Goal: Ask a question

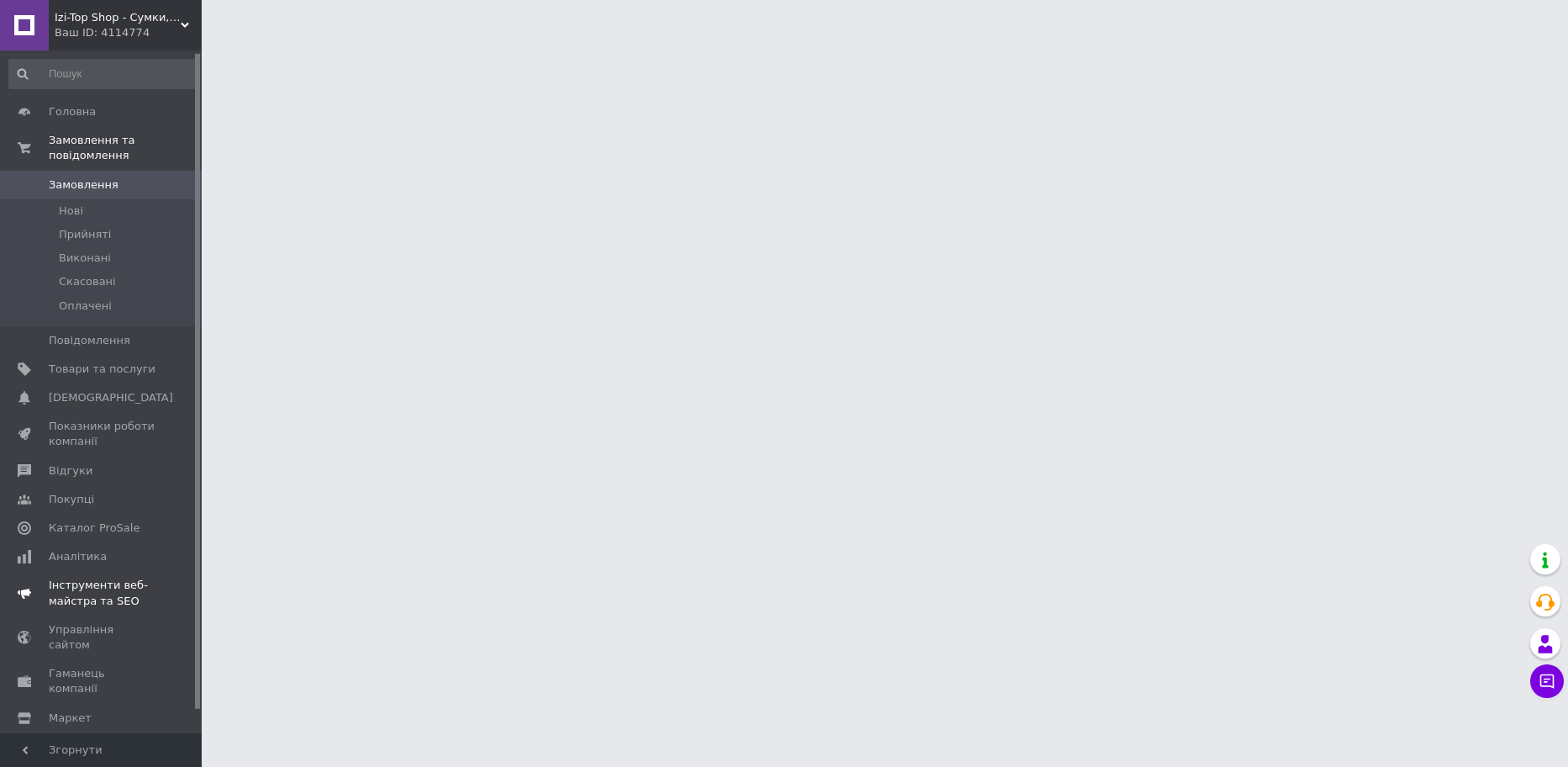
scroll to position [26, 0]
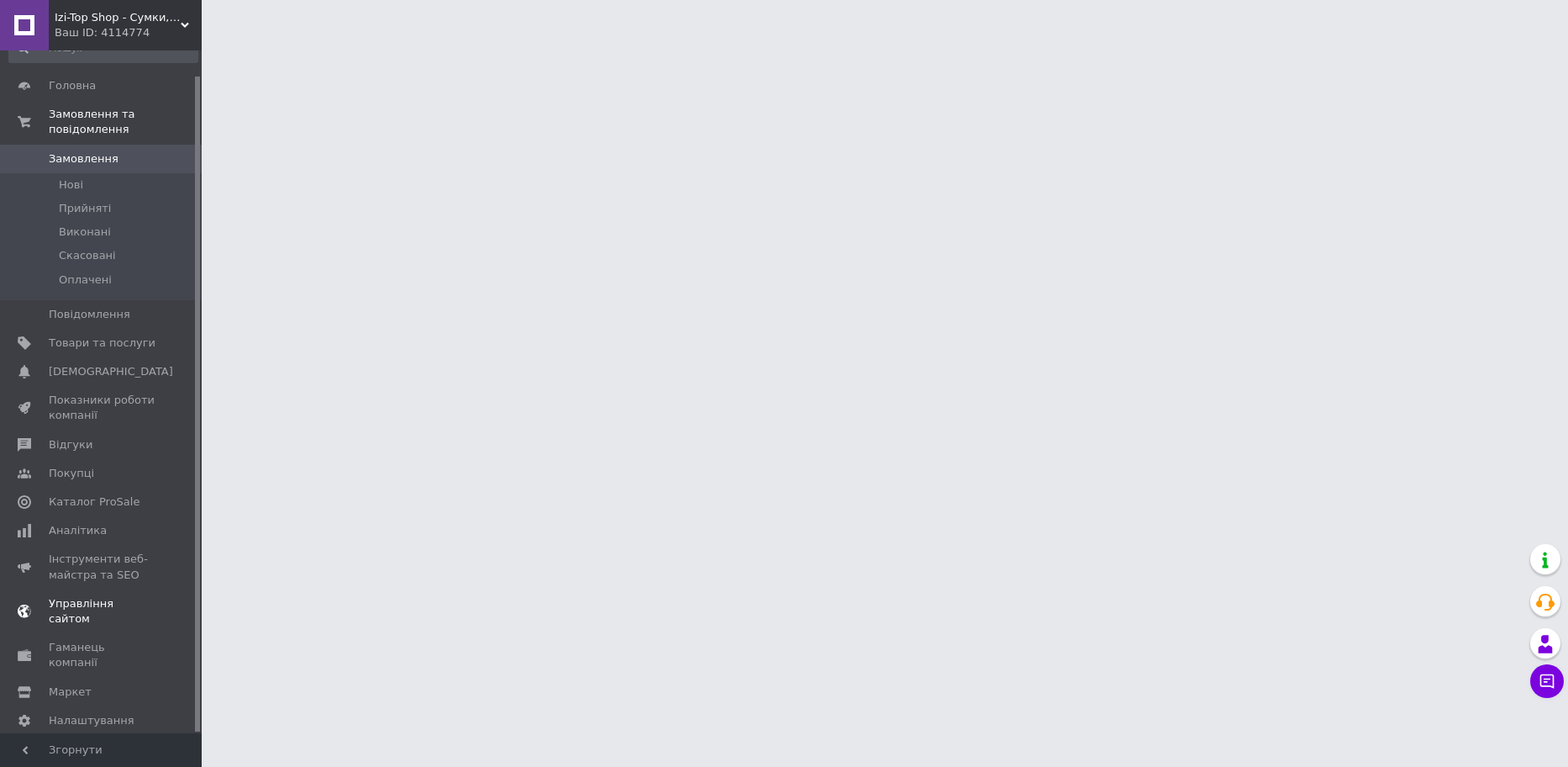
click at [81, 596] on span "Управління сайтом" at bounding box center [102, 611] width 107 height 31
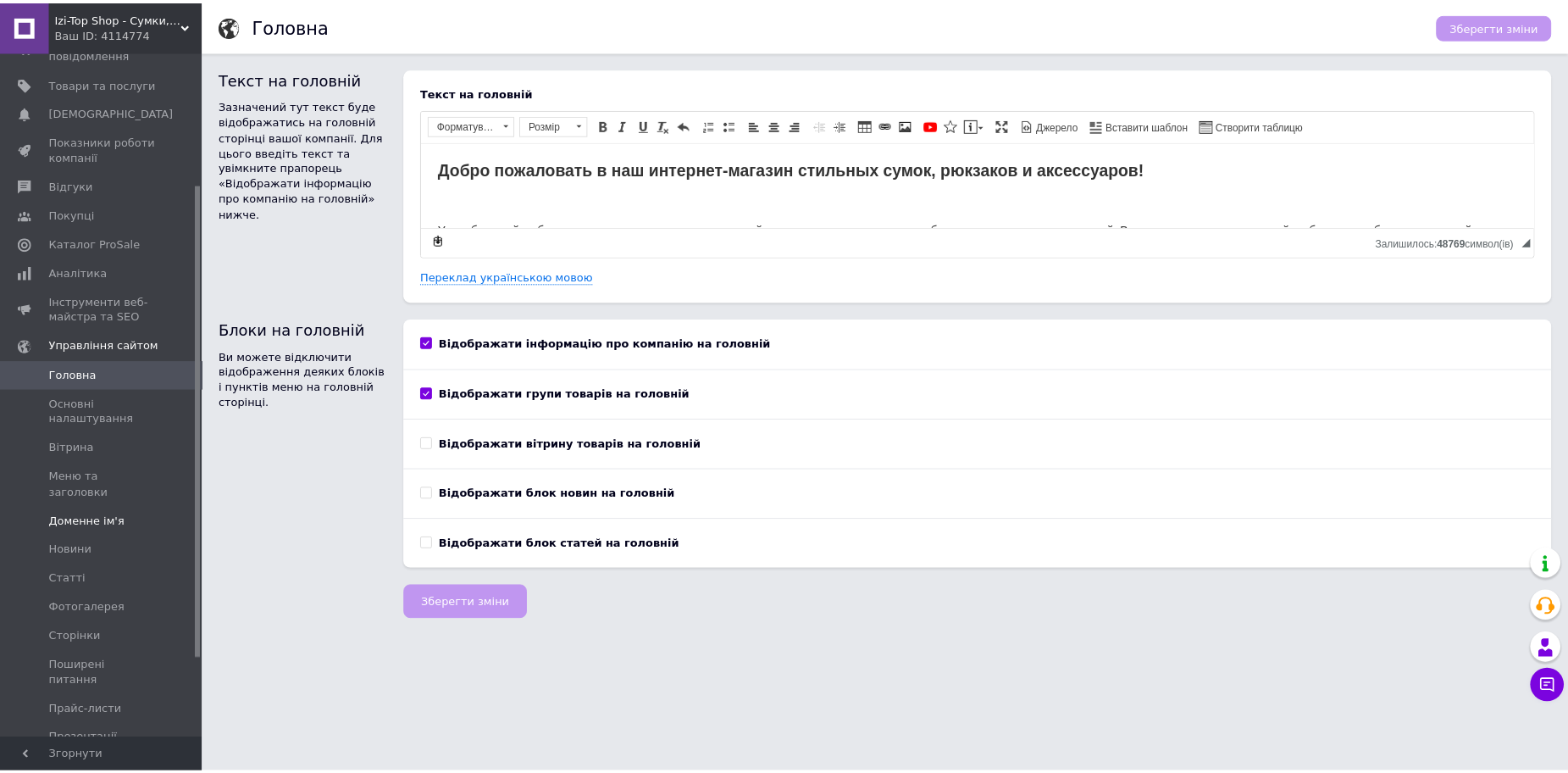
scroll to position [196, 0]
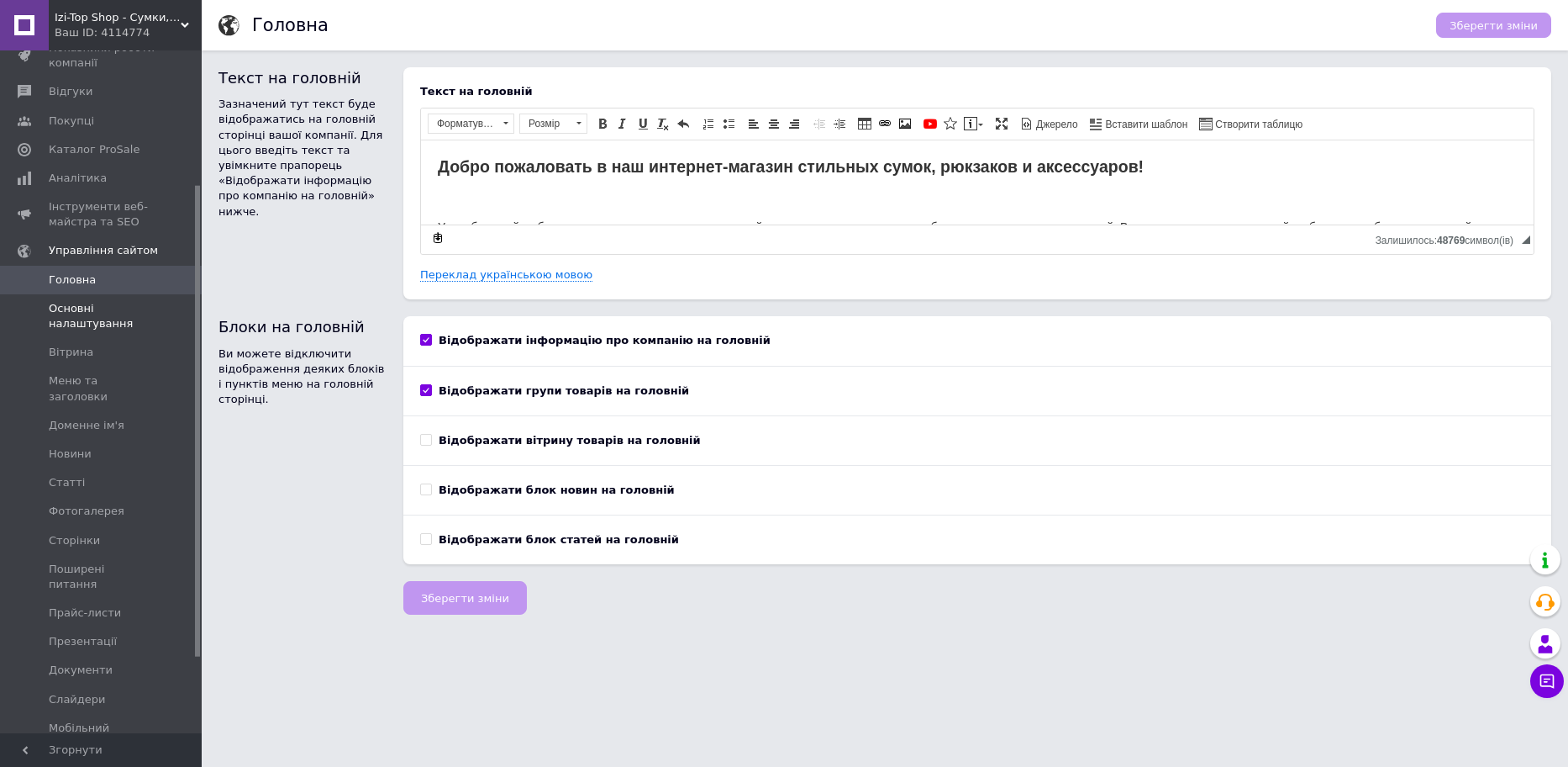
click at [60, 318] on span "Основні налаштування" at bounding box center [102, 316] width 107 height 31
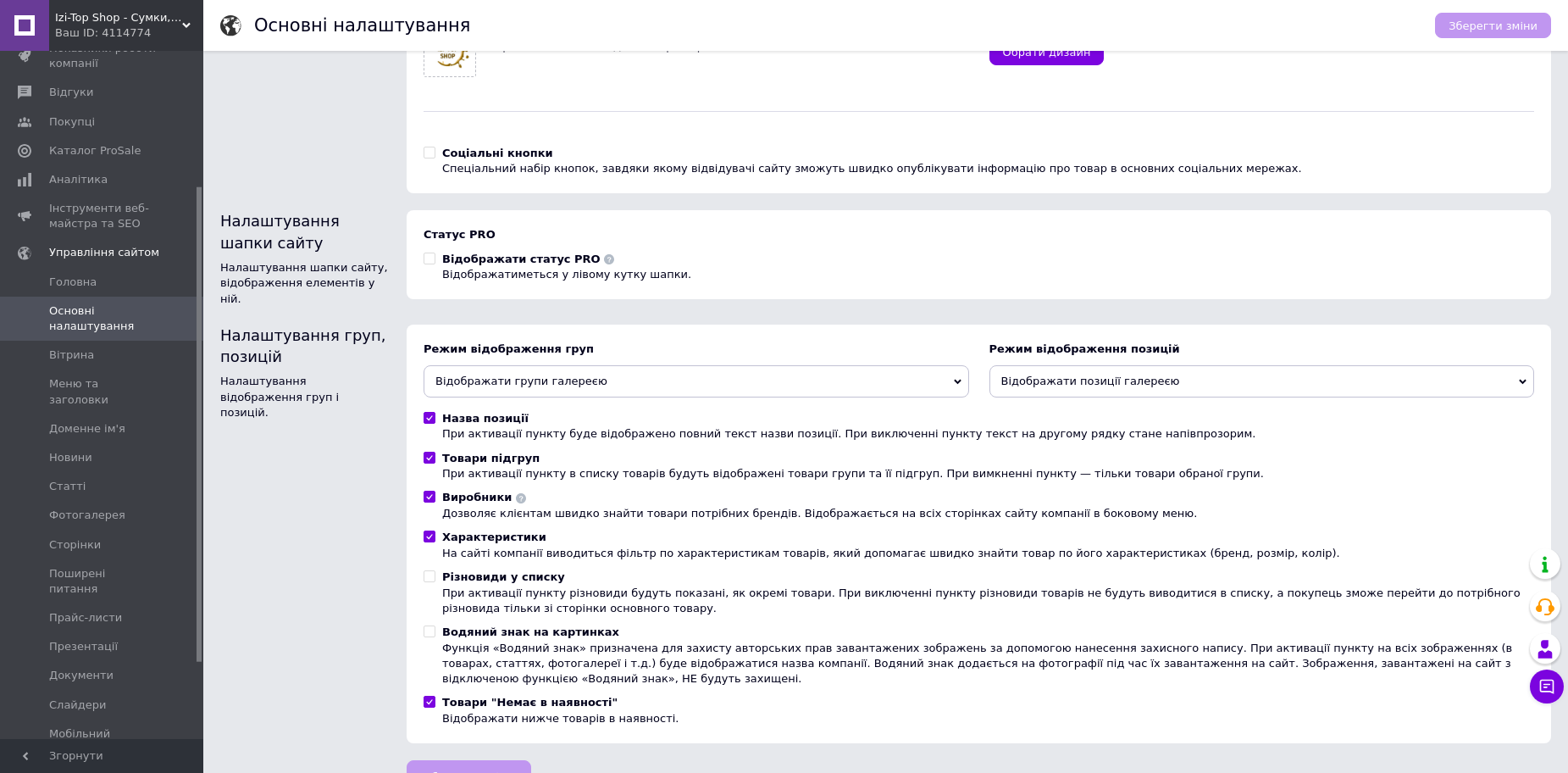
scroll to position [210, 0]
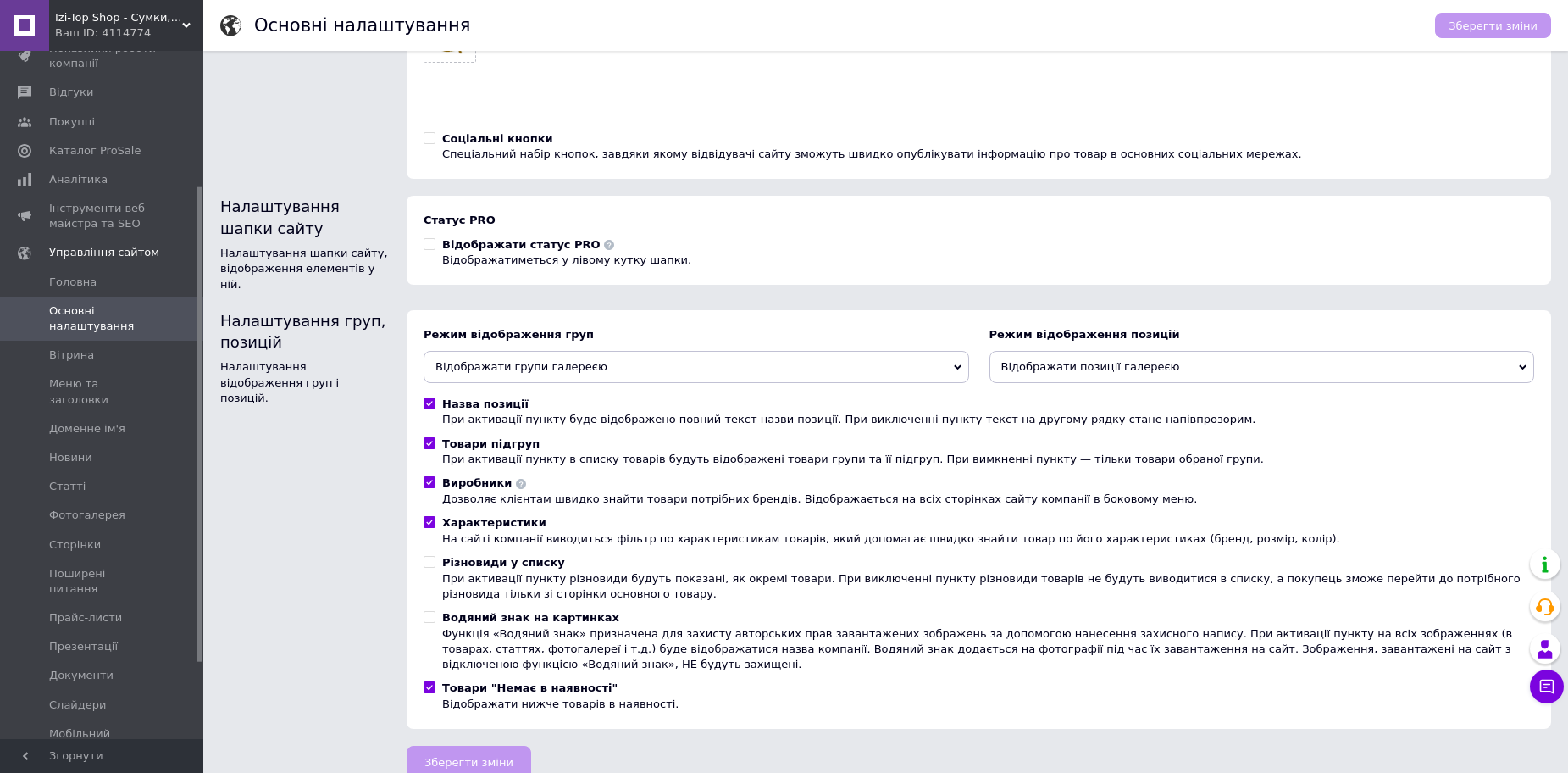
click at [604, 249] on icon at bounding box center [609, 245] width 11 height 11
click at [545, 208] on div "Статус PRO Відображати статус PRO Відображатиметься у лівому кутку шапки." at bounding box center [696, 241] width 566 height 76
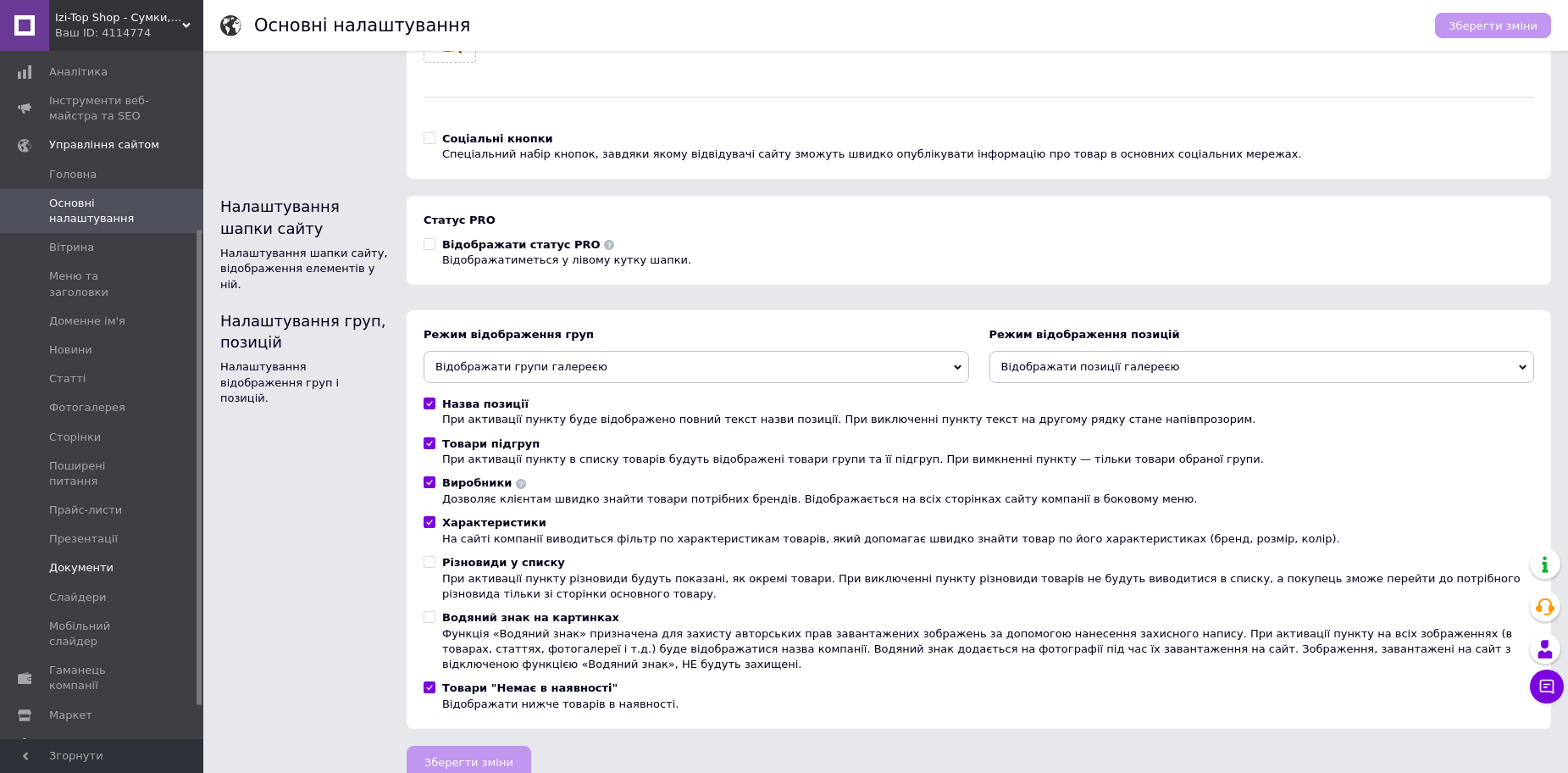
scroll to position [306, 0]
click at [63, 734] on span "Налаштування" at bounding box center [92, 741] width 86 height 15
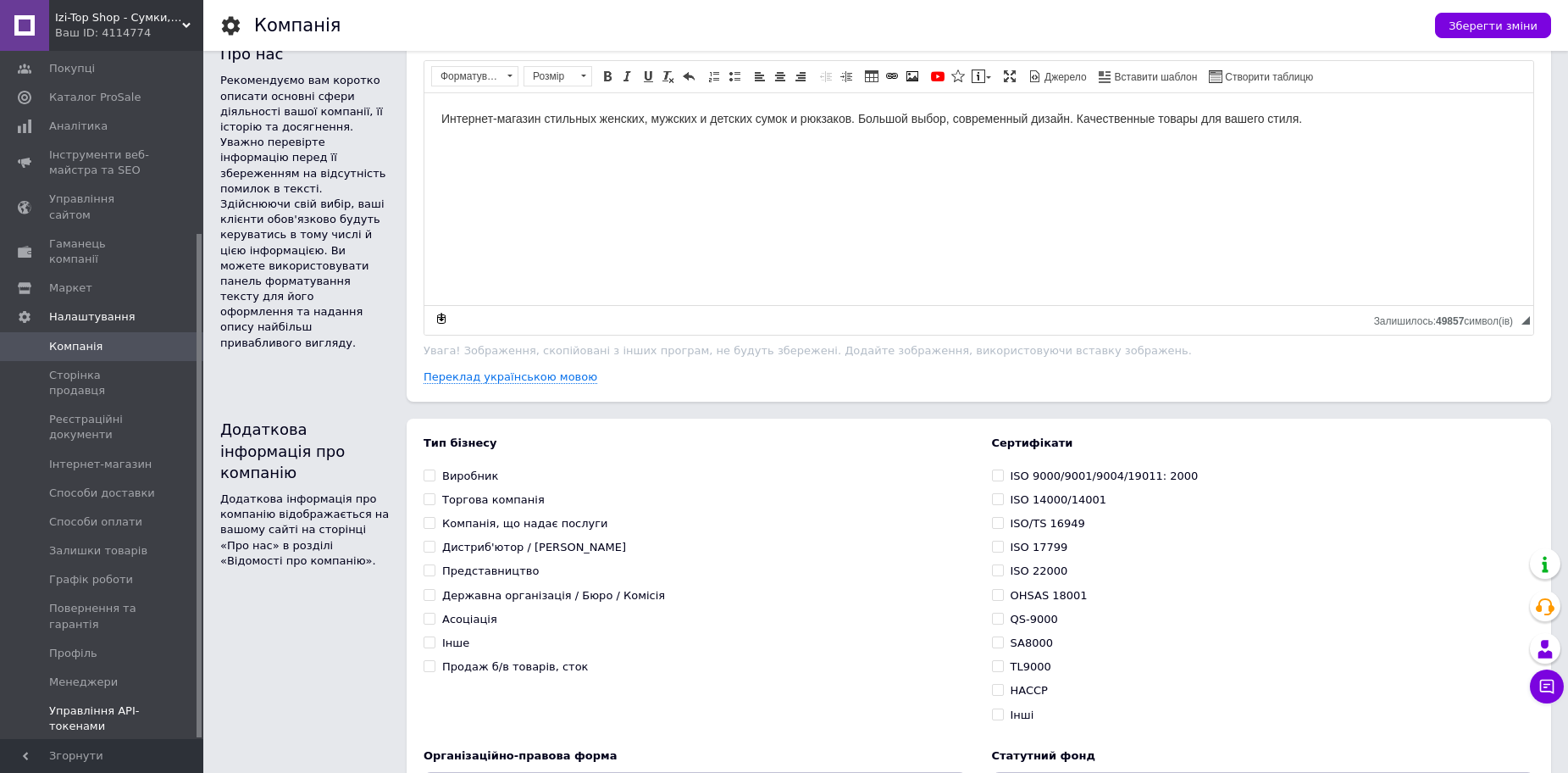
scroll to position [848, 0]
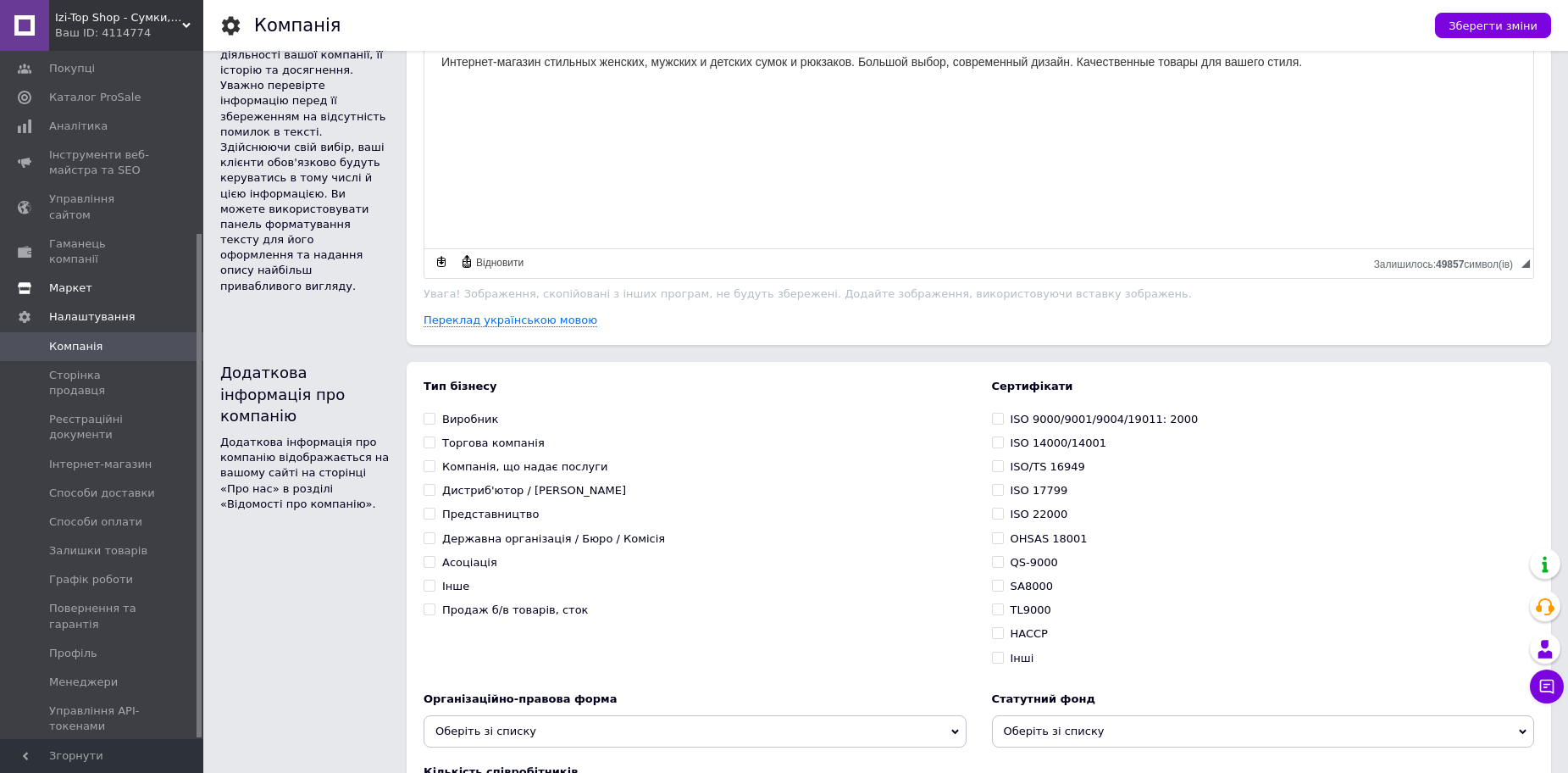
click at [59, 280] on span "Маркет" at bounding box center [70, 287] width 43 height 15
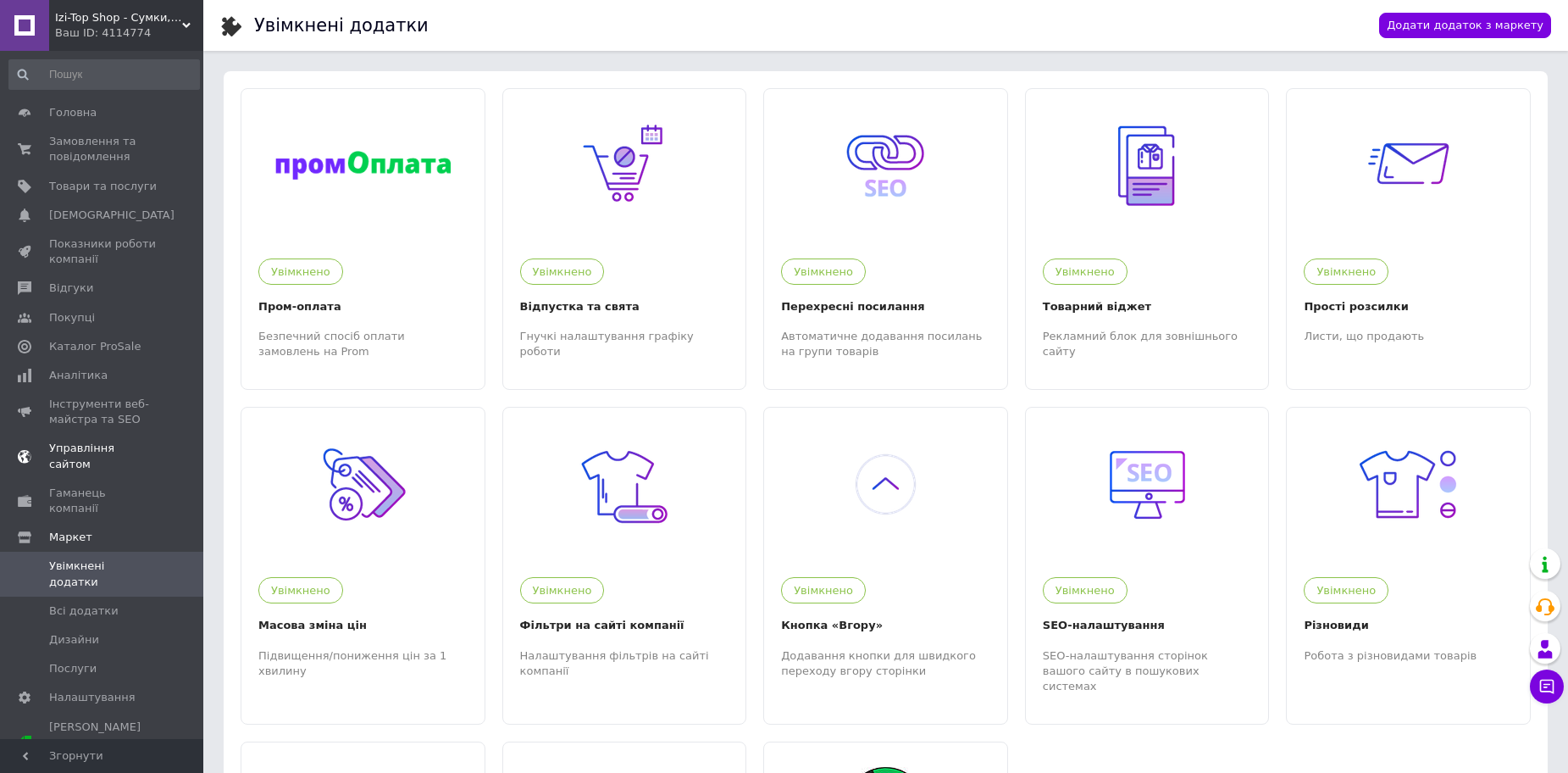
click at [69, 453] on span "Управління сайтом" at bounding box center [103, 456] width 108 height 31
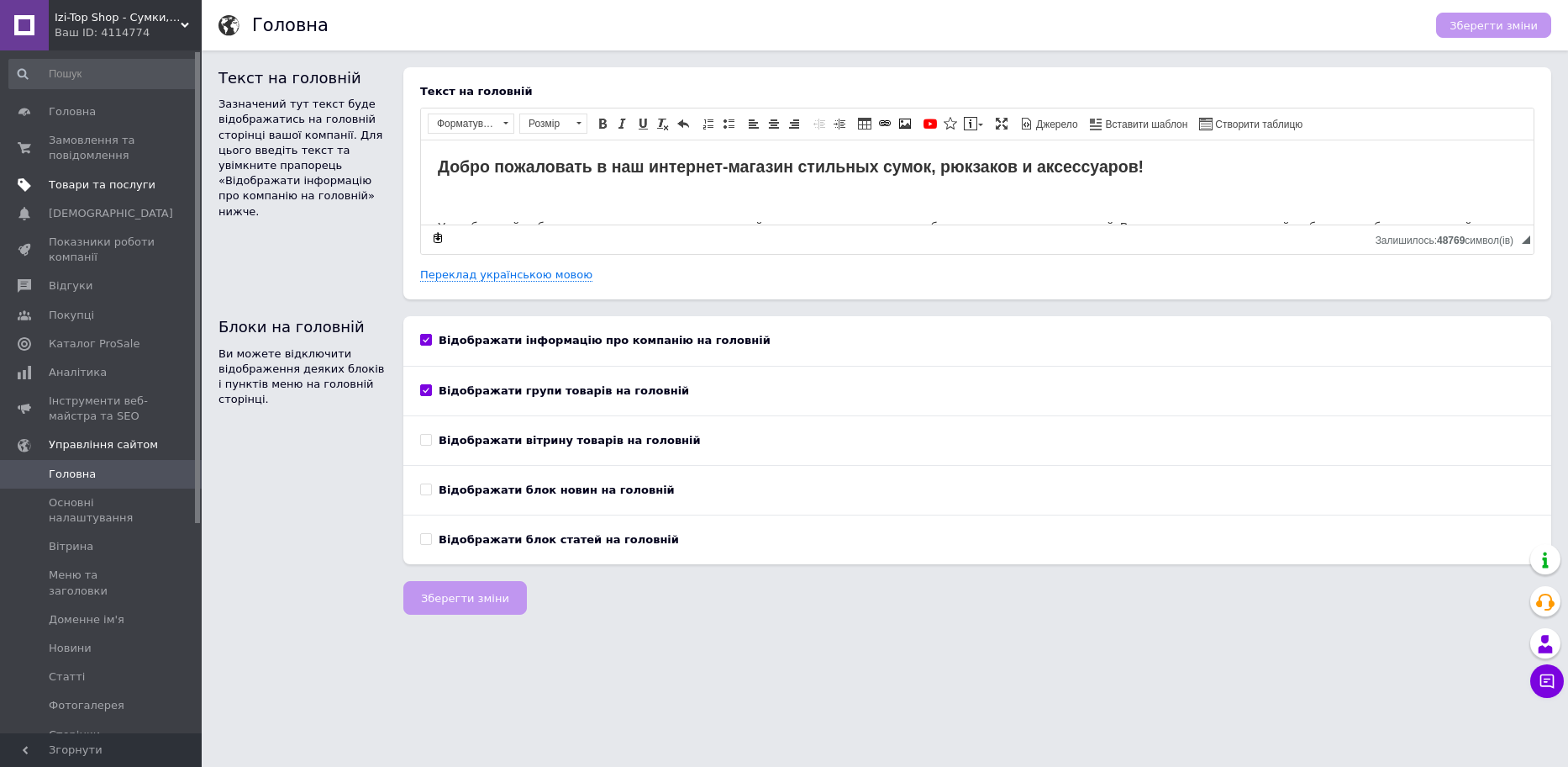
click at [82, 188] on span "Товари та послуги" at bounding box center [102, 185] width 107 height 15
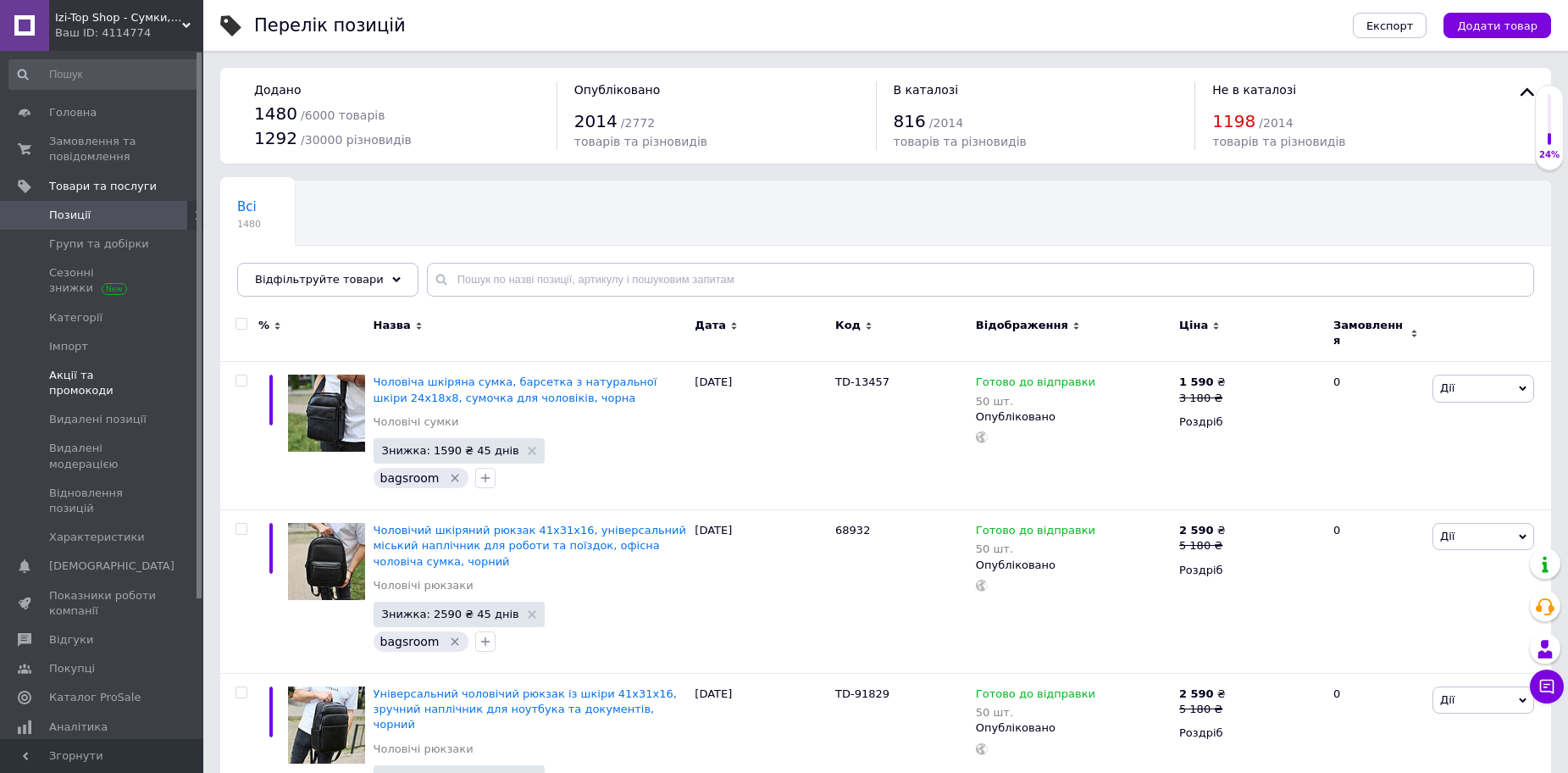
click at [67, 376] on span "Акції та промокоди" at bounding box center [103, 383] width 108 height 31
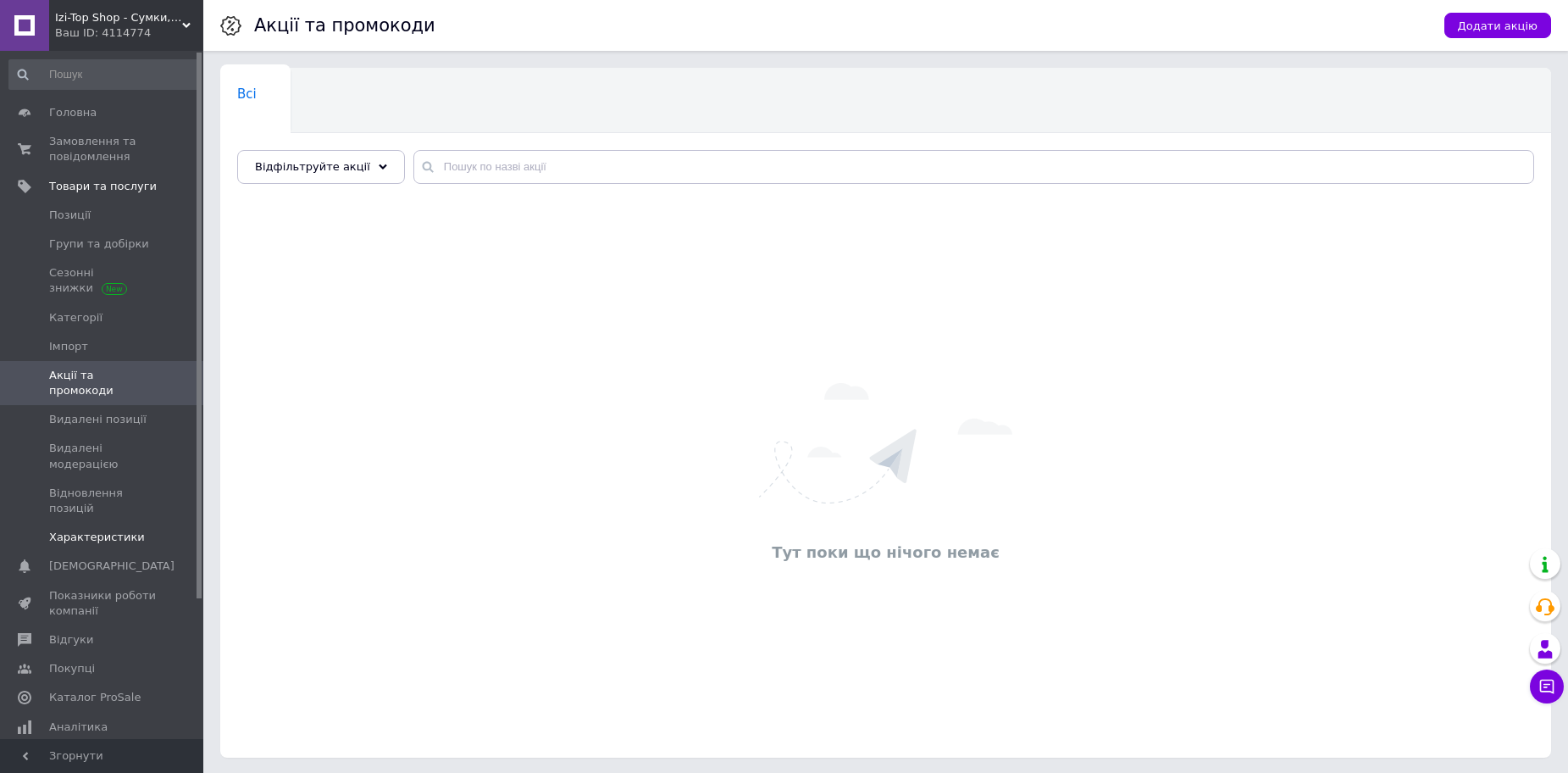
click at [79, 530] on span "Характеристики" at bounding box center [97, 537] width 96 height 15
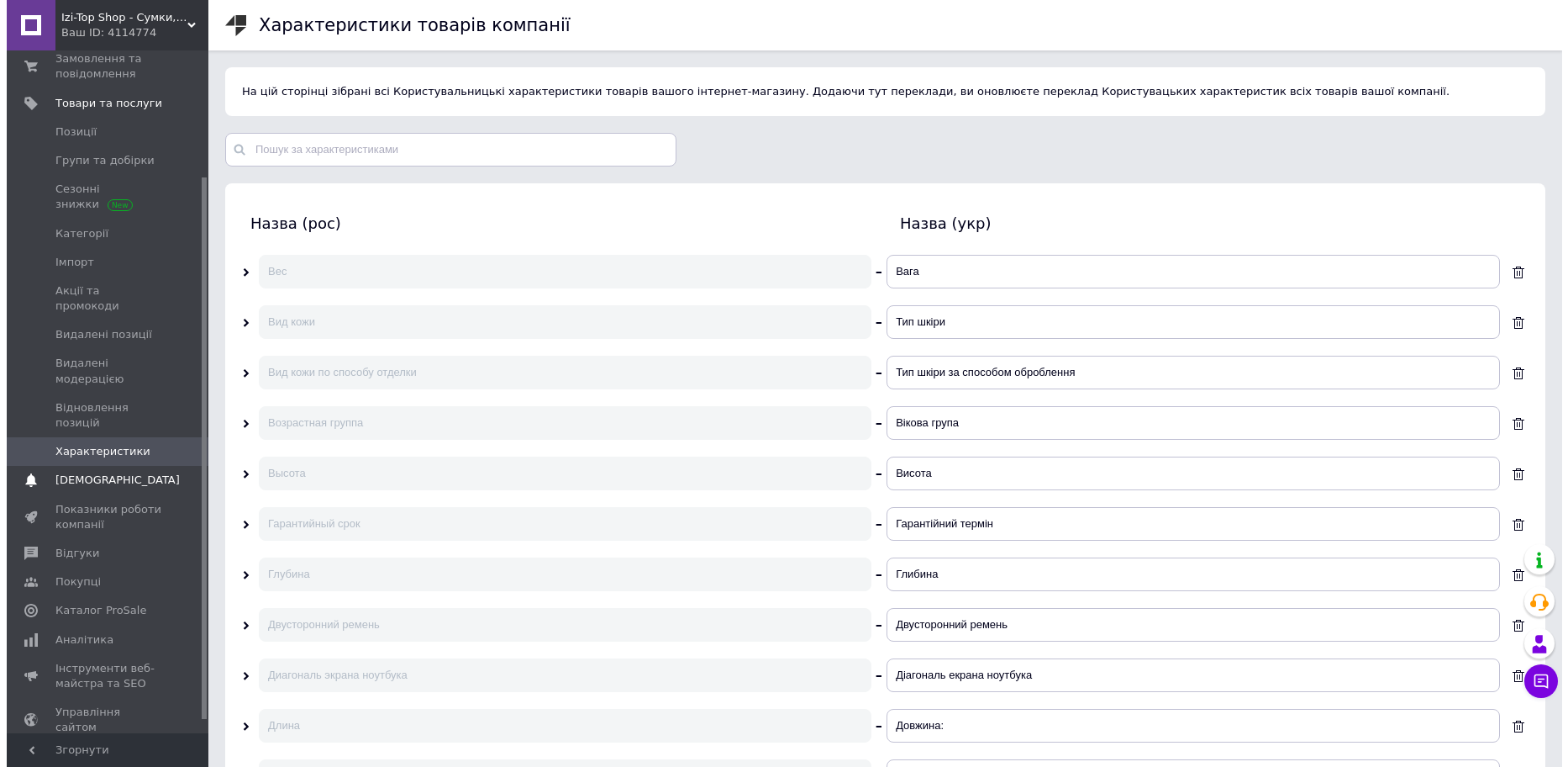
scroll to position [175, 0]
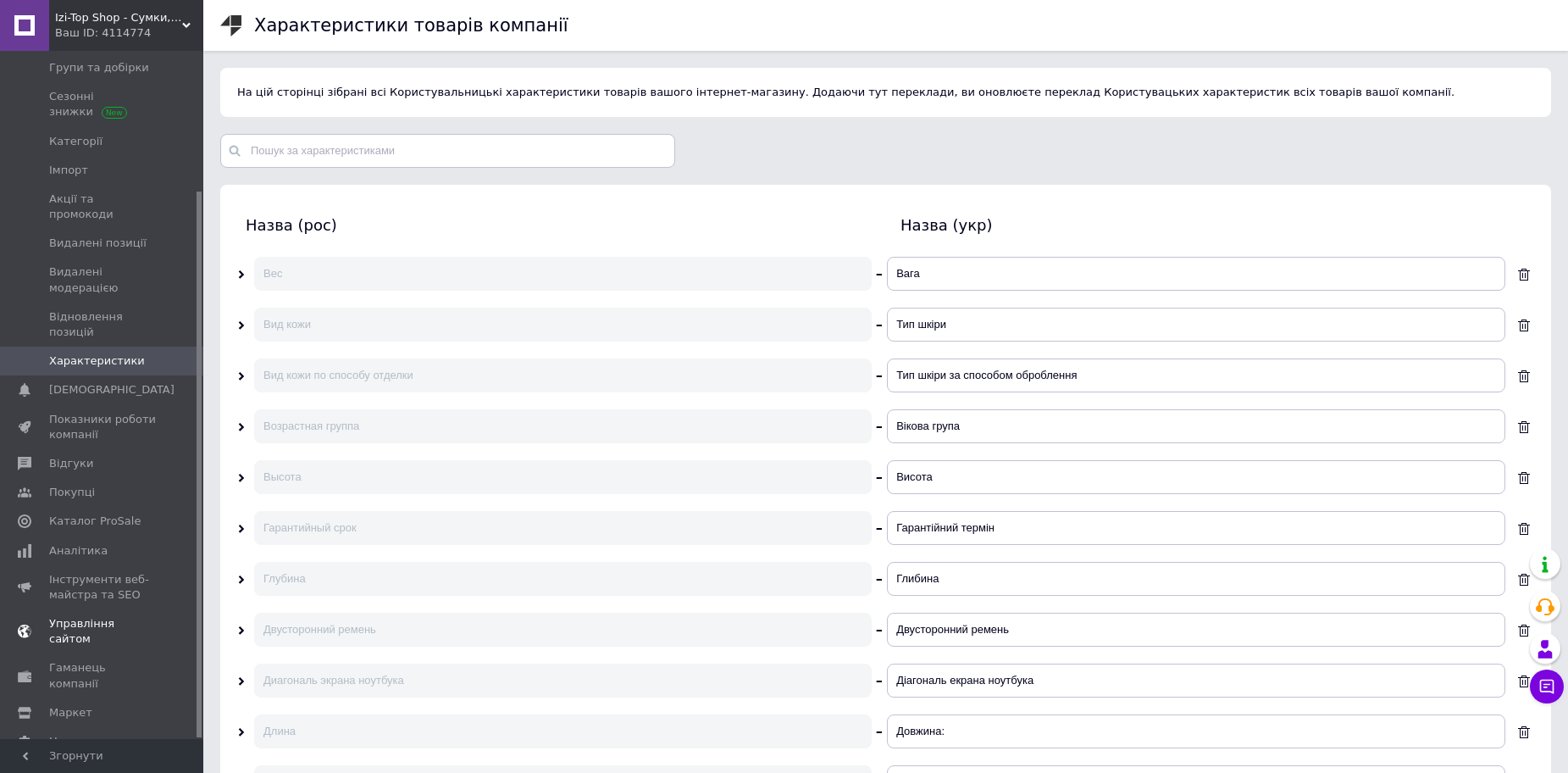
click at [89, 616] on span "Управління сайтом" at bounding box center [103, 631] width 108 height 31
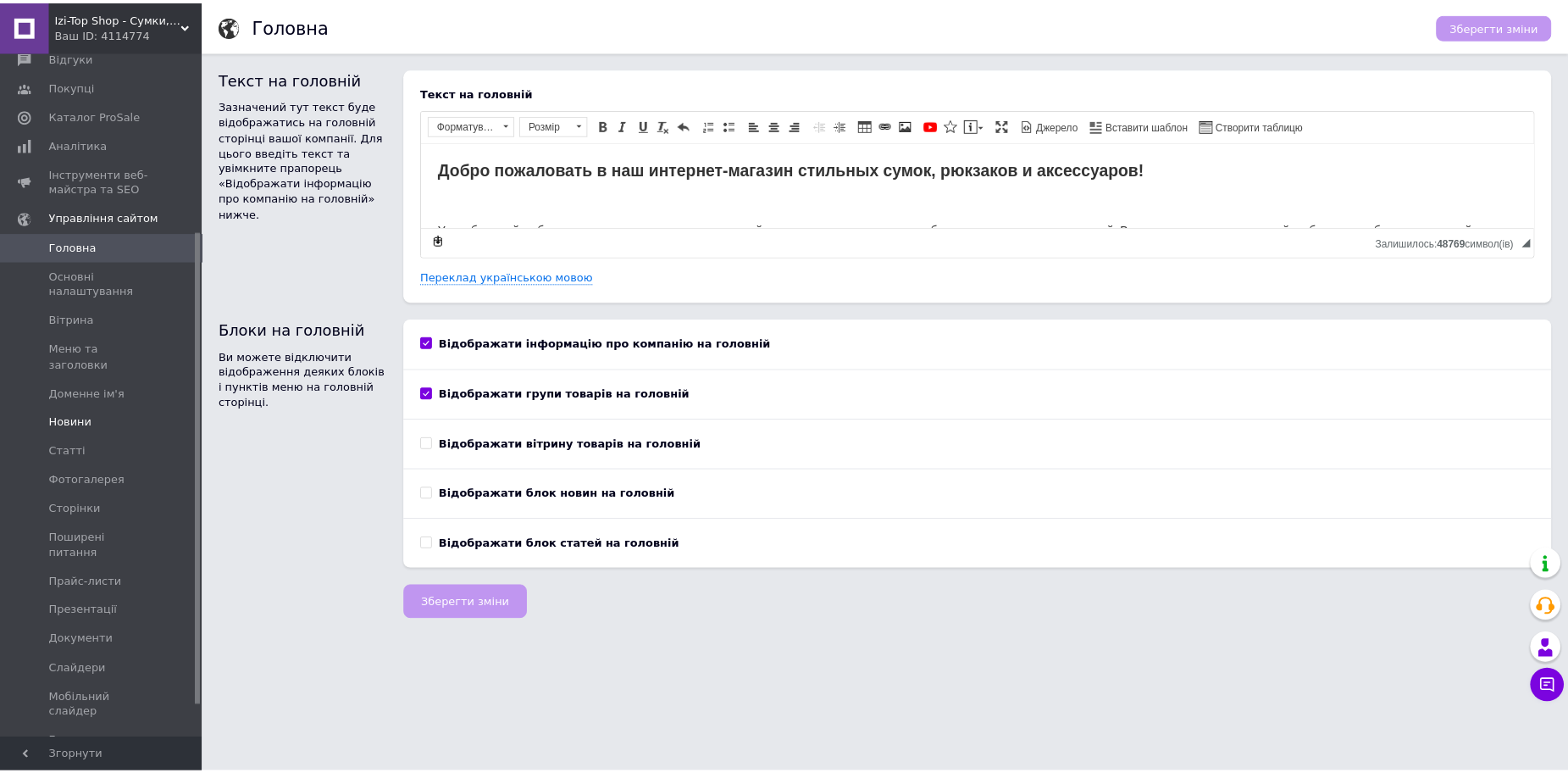
scroll to position [261, 0]
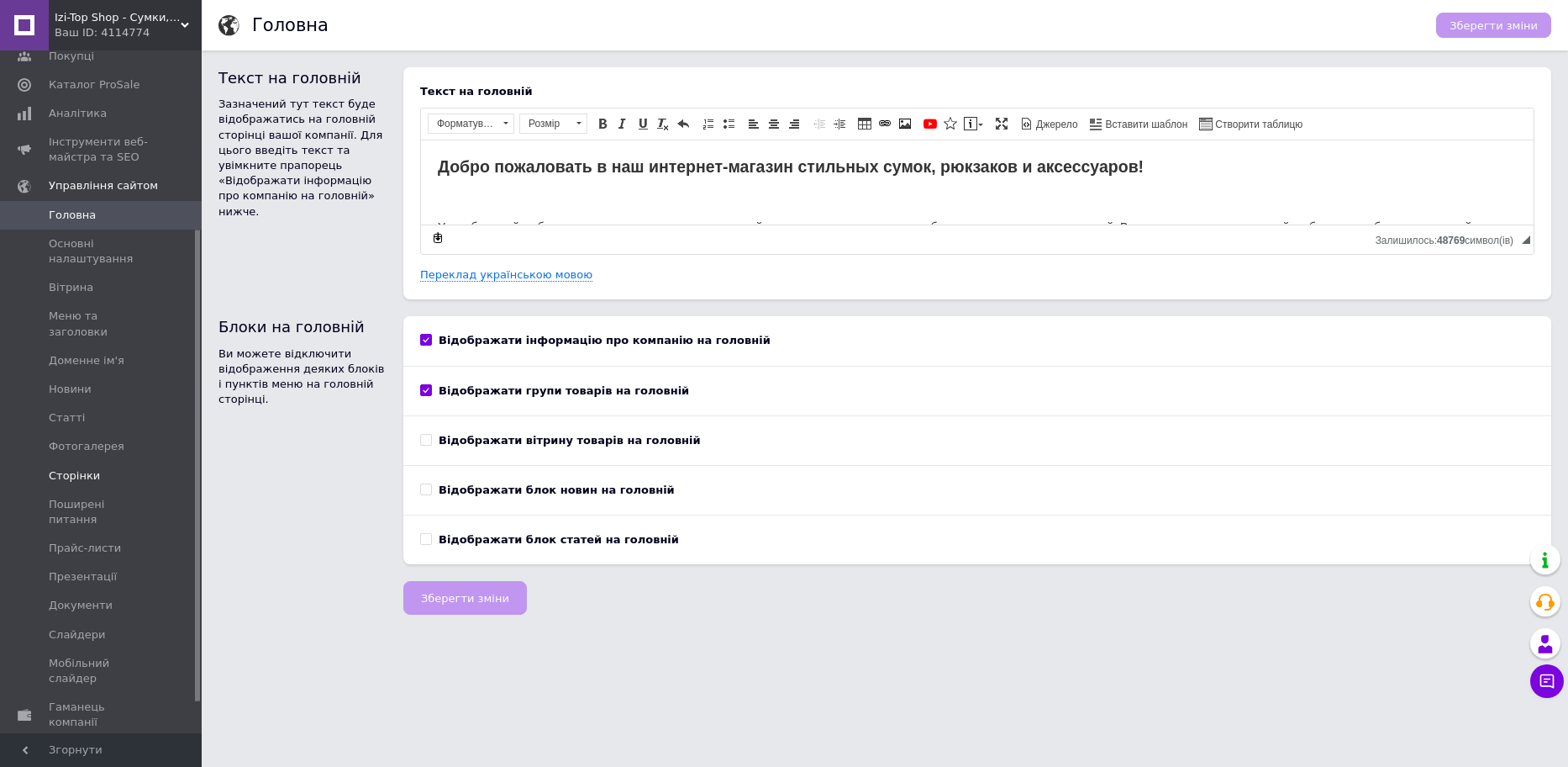
click at [74, 468] on link "Сторінки" at bounding box center [103, 476] width 206 height 29
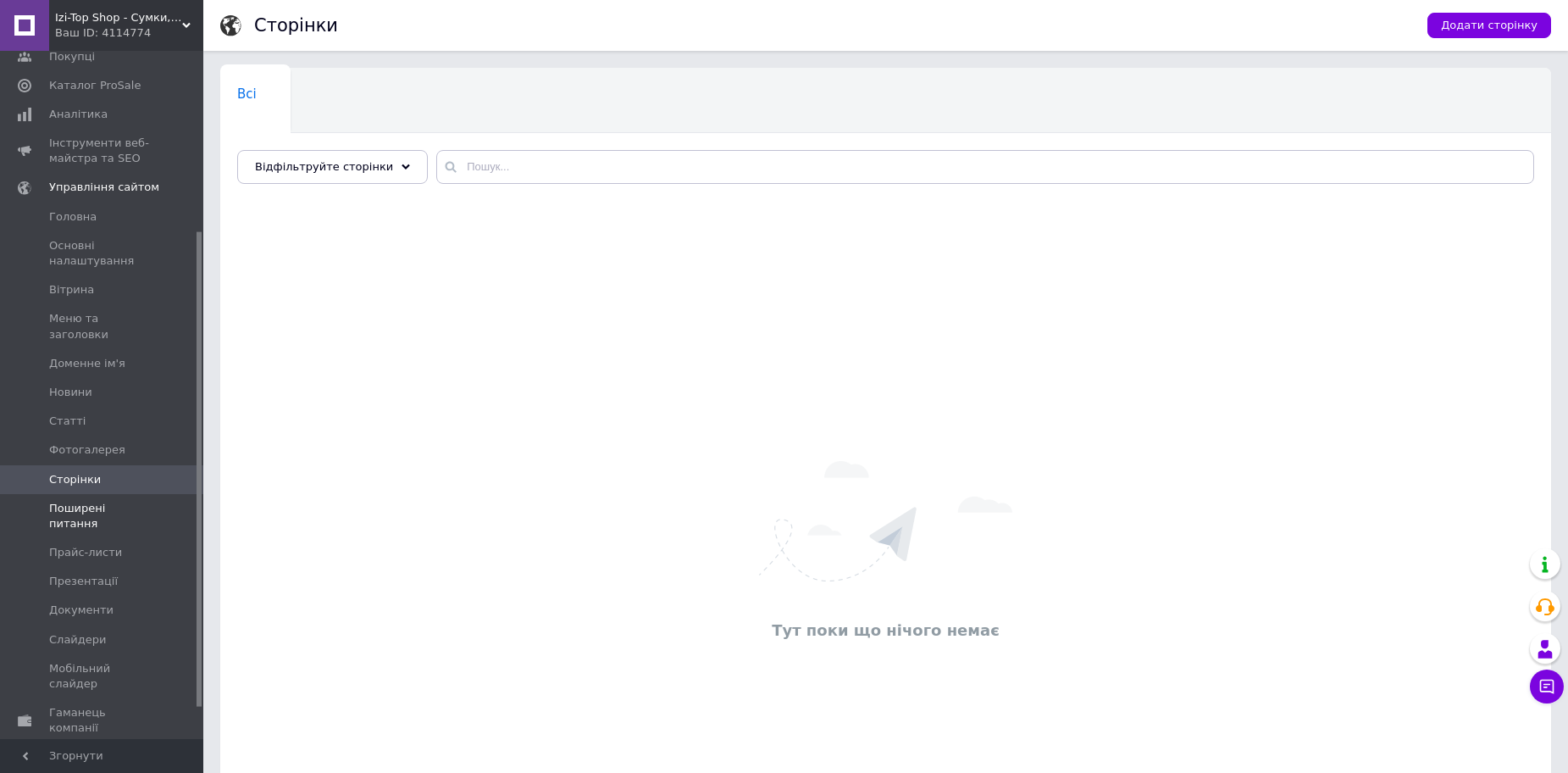
click at [97, 501] on span "Поширені питання" at bounding box center [103, 516] width 108 height 31
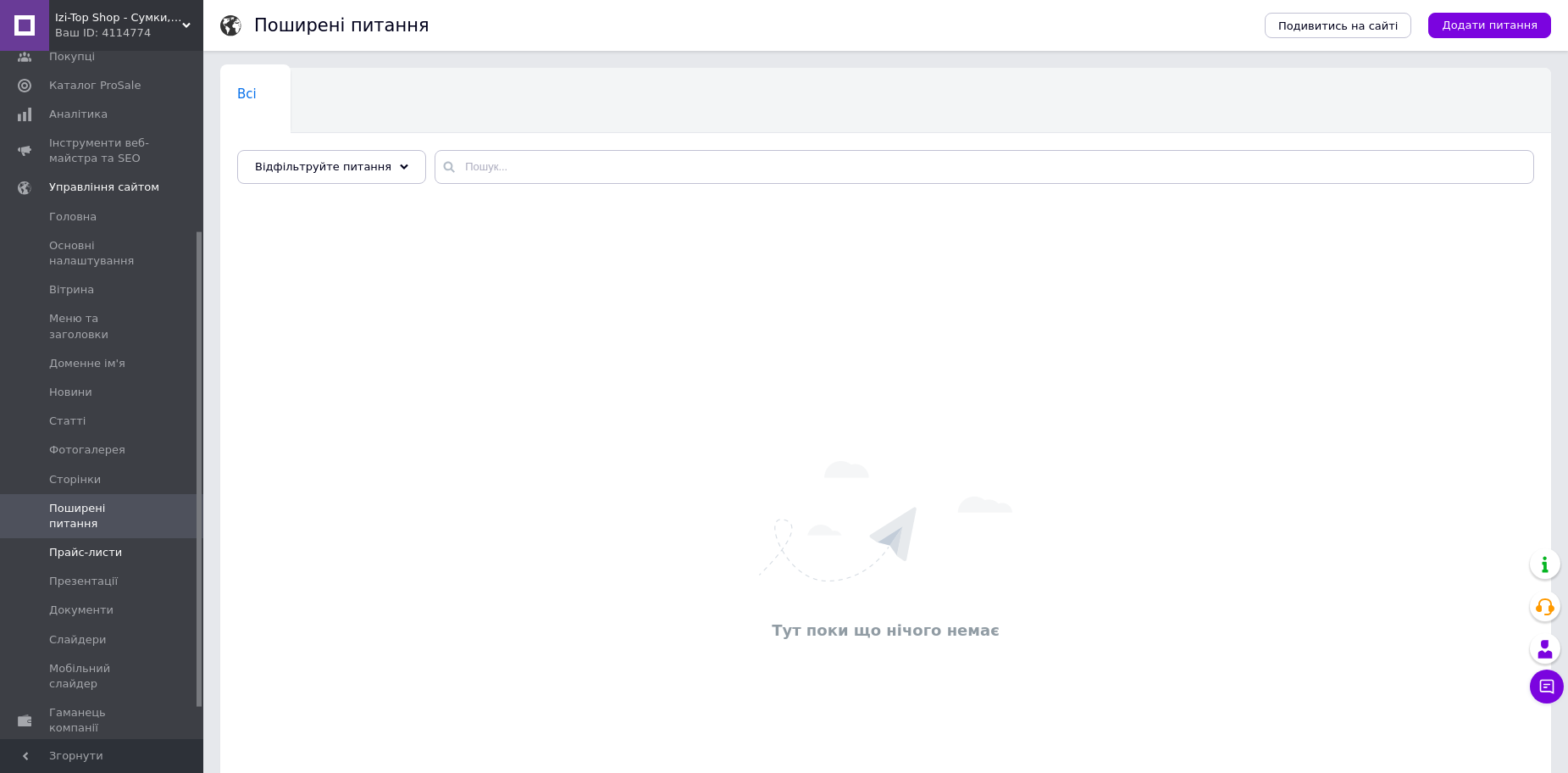
click at [83, 538] on link "Прайс-листи" at bounding box center [104, 553] width 208 height 29
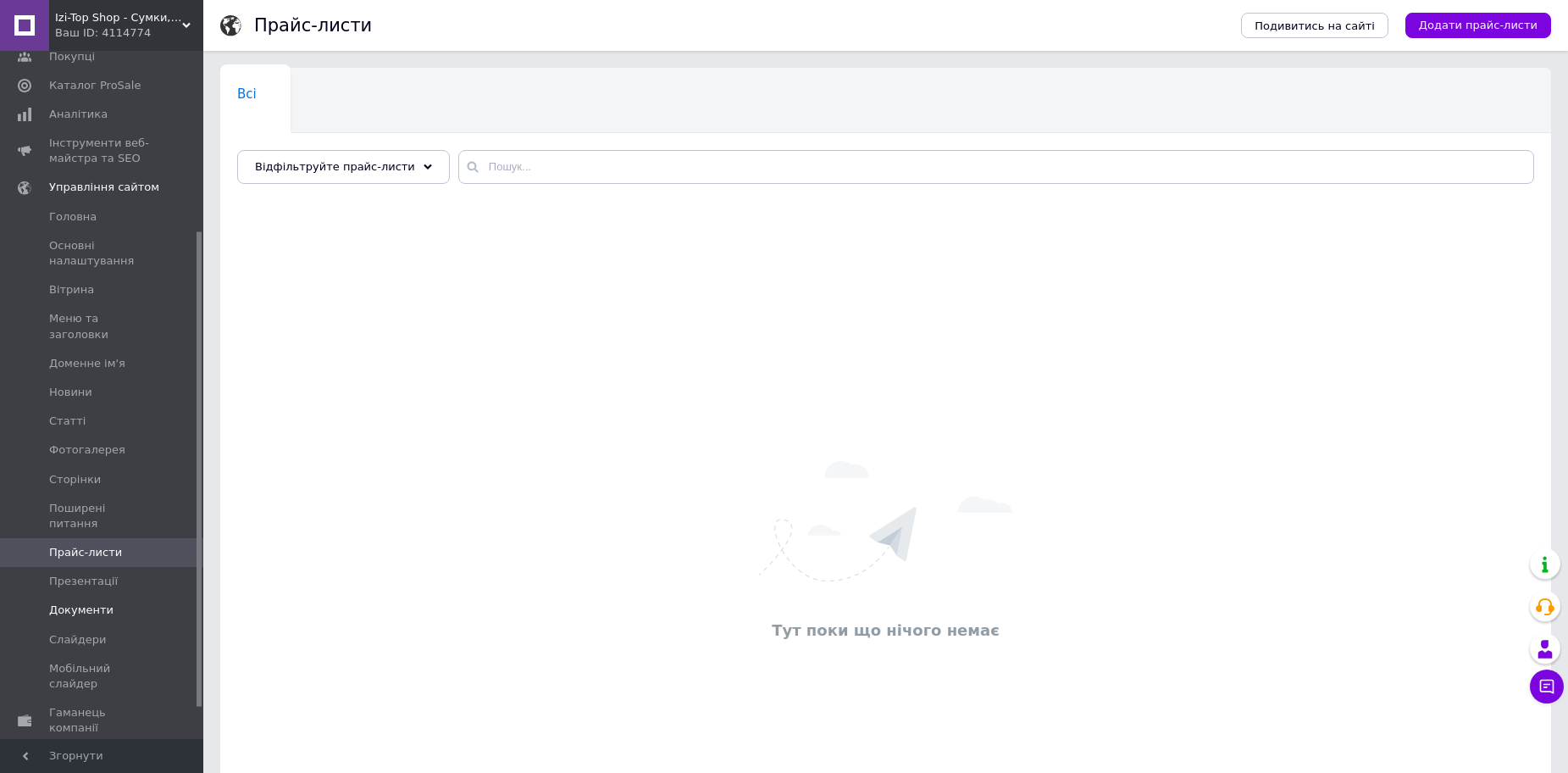
click at [84, 603] on span "Документи" at bounding box center [81, 610] width 64 height 15
click at [66, 254] on span "Основні налаштування" at bounding box center [103, 253] width 108 height 31
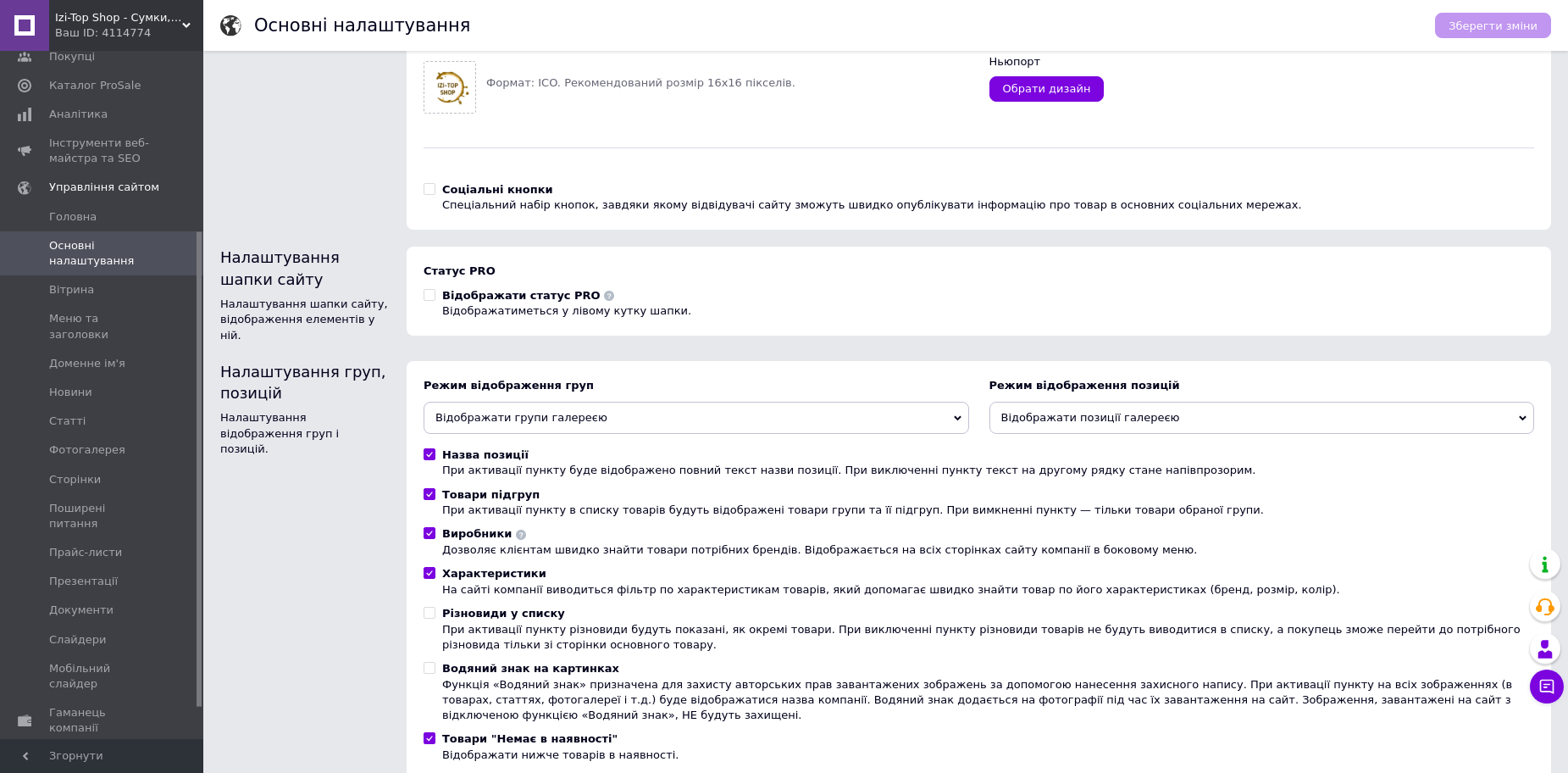
scroll to position [210, 0]
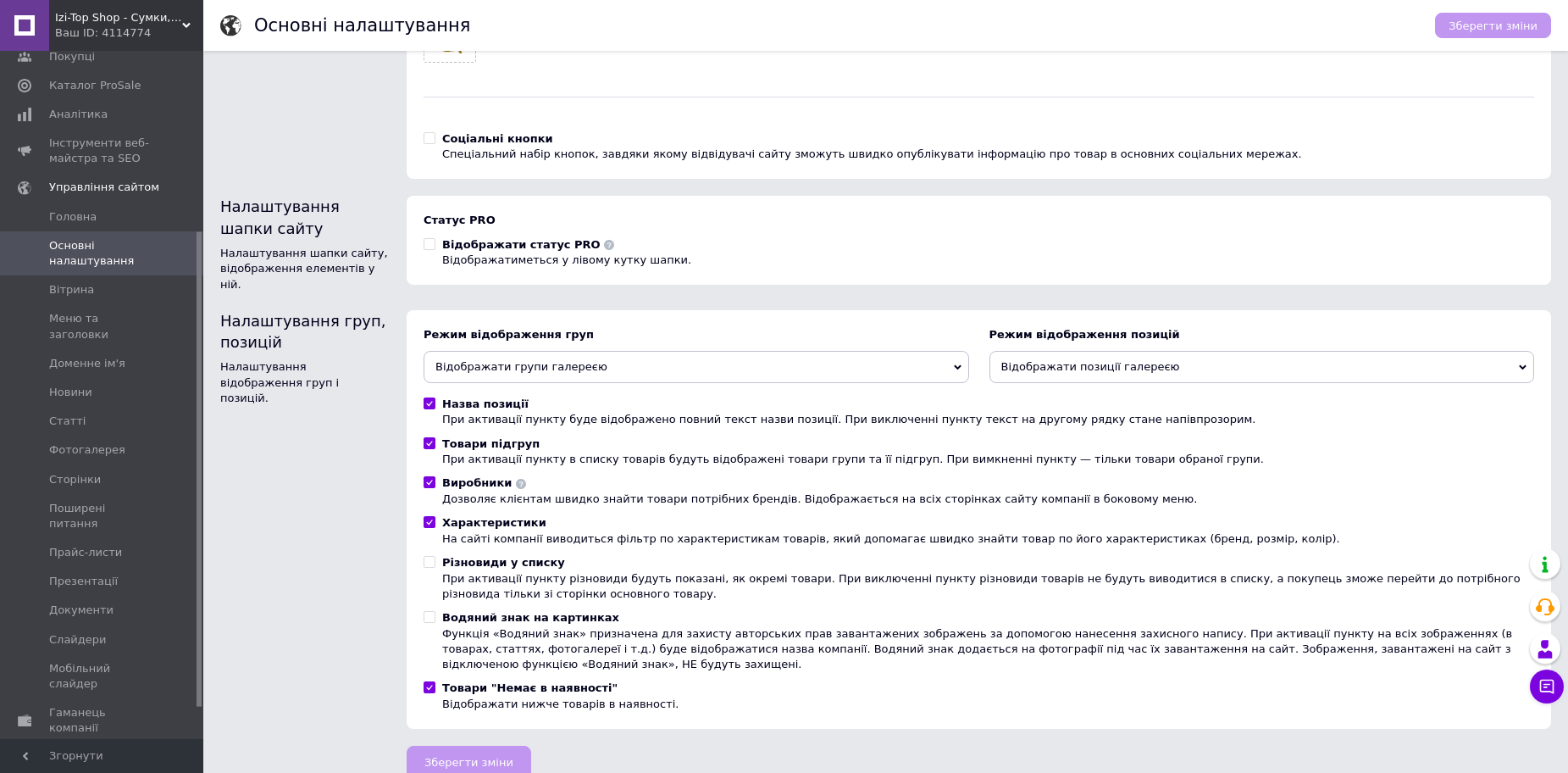
click at [78, 772] on span "Налаштування" at bounding box center [92, 786] width 86 height 15
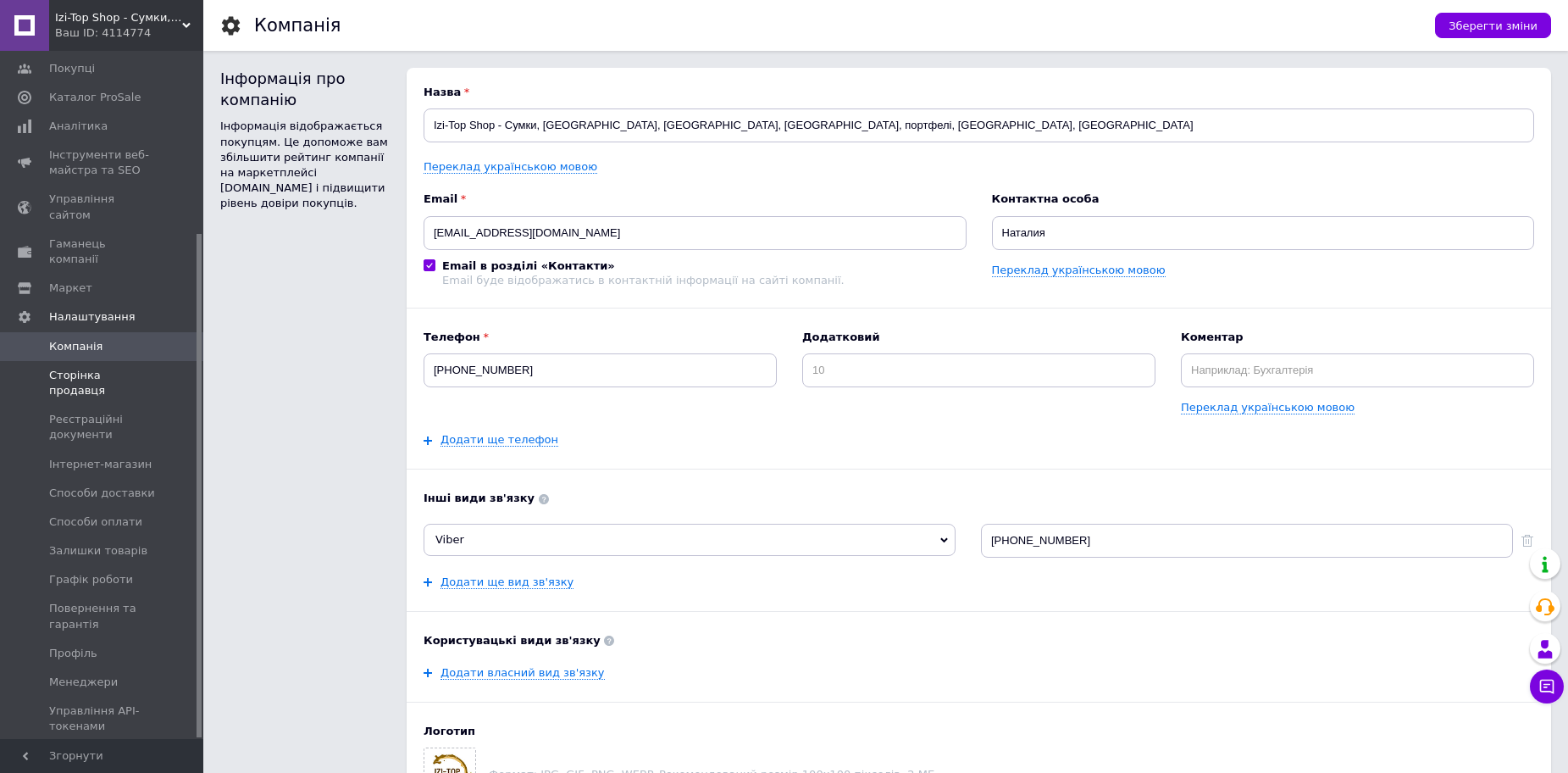
click at [112, 368] on span "Сторінка продавця" at bounding box center [103, 383] width 108 height 31
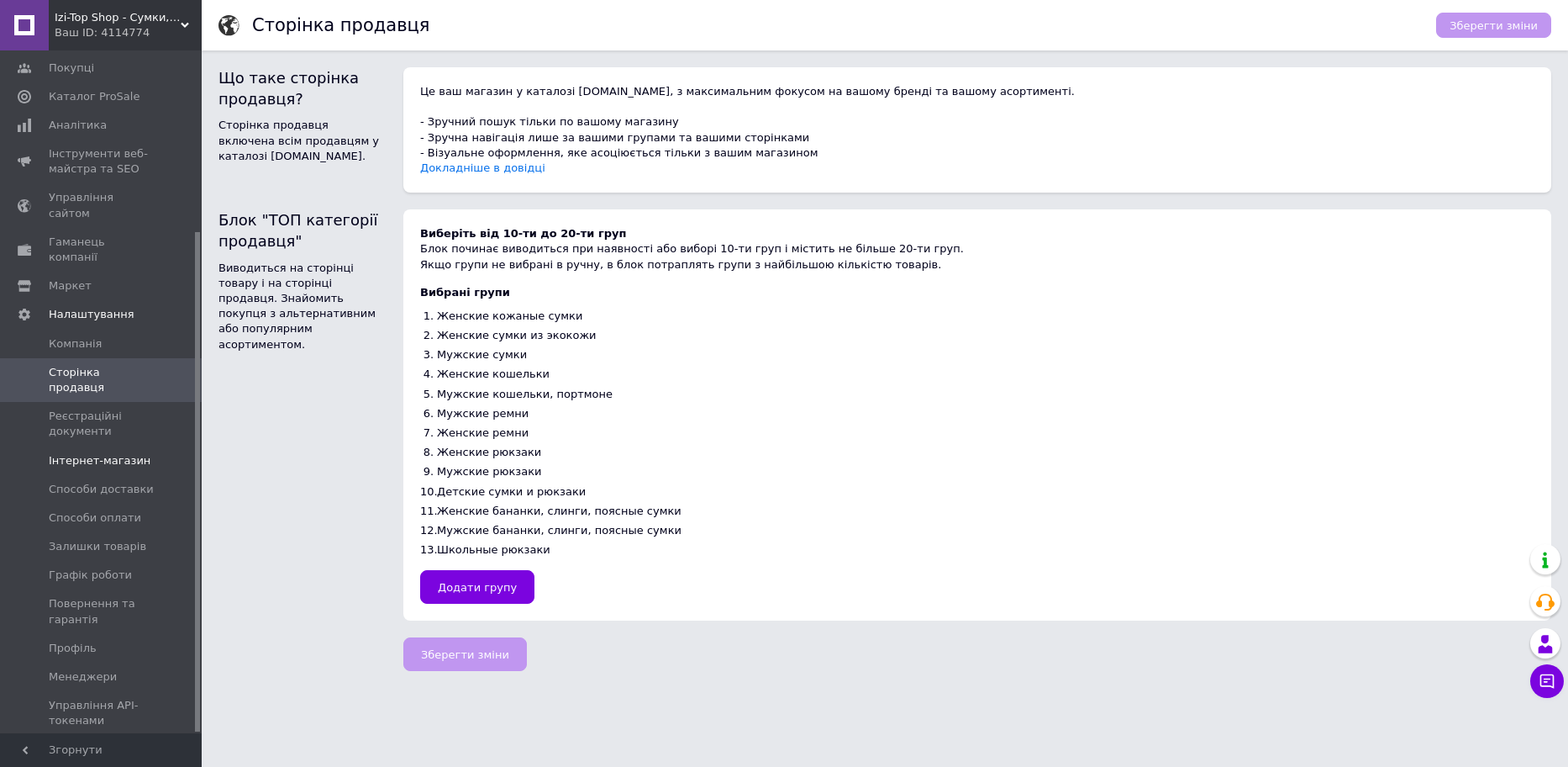
click at [95, 453] on span "Інтернет-магазин" at bounding box center [99, 460] width 102 height 15
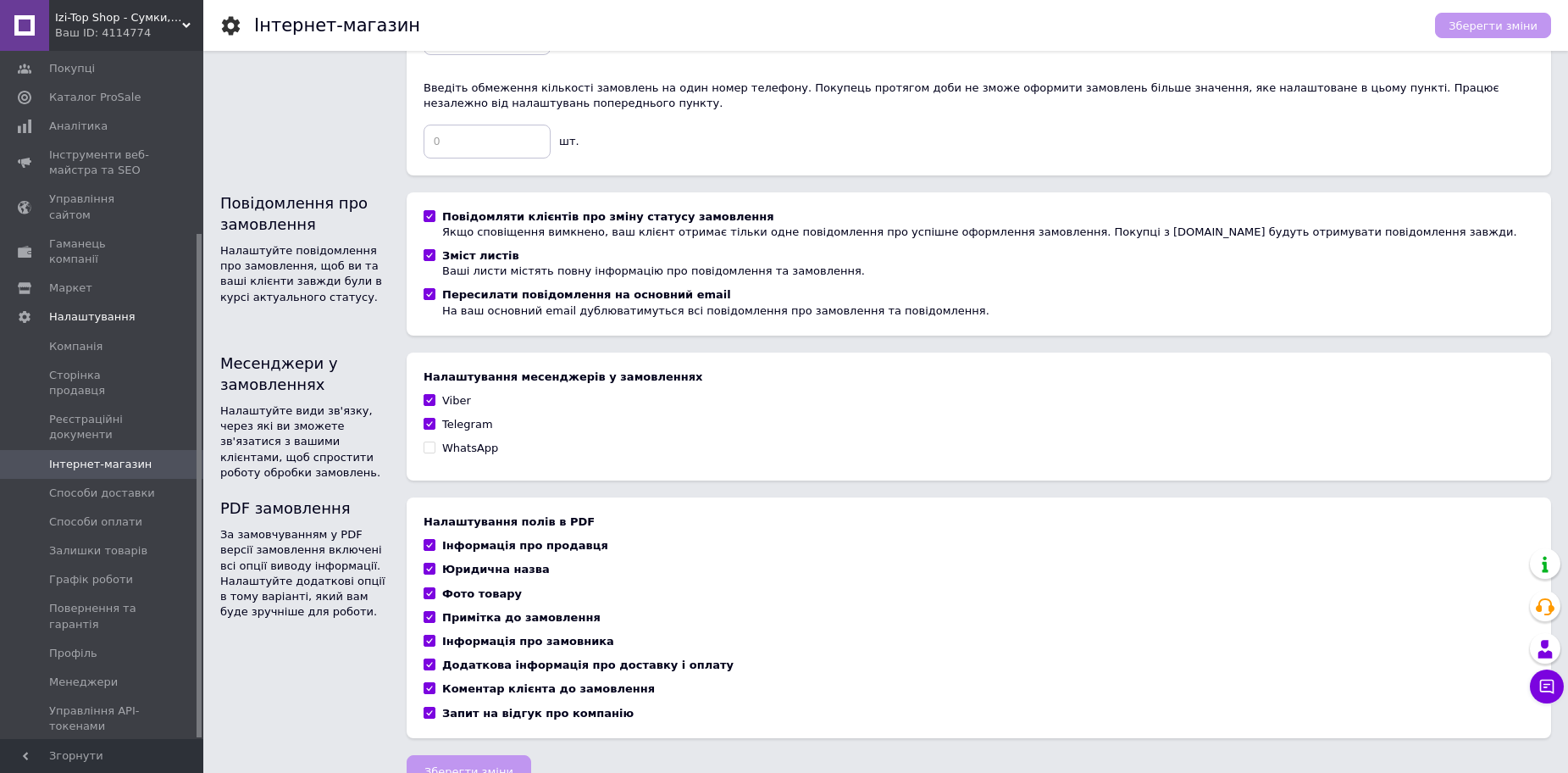
scroll to position [914, 0]
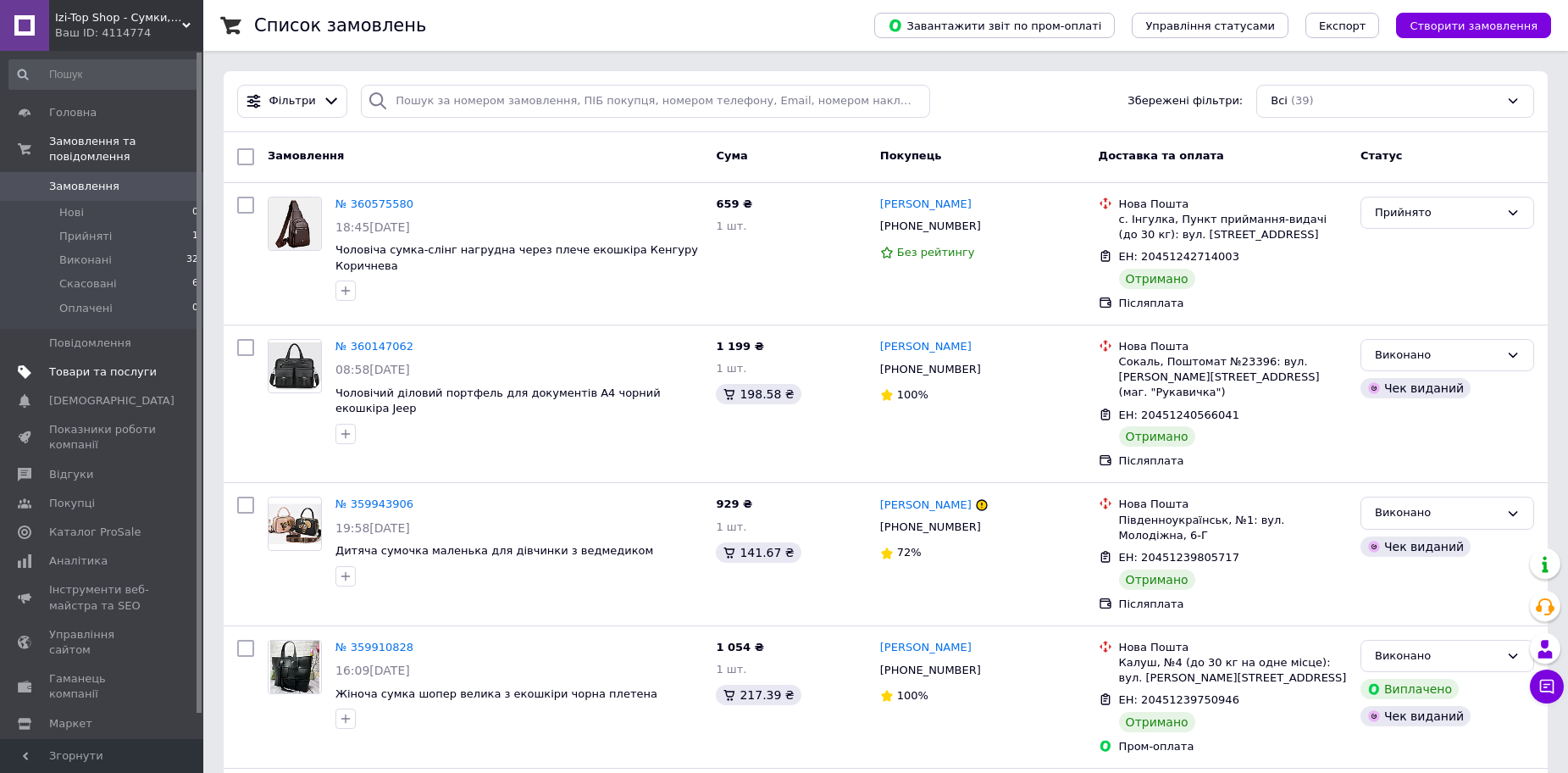
click at [71, 365] on span "Товари та послуги" at bounding box center [103, 372] width 108 height 15
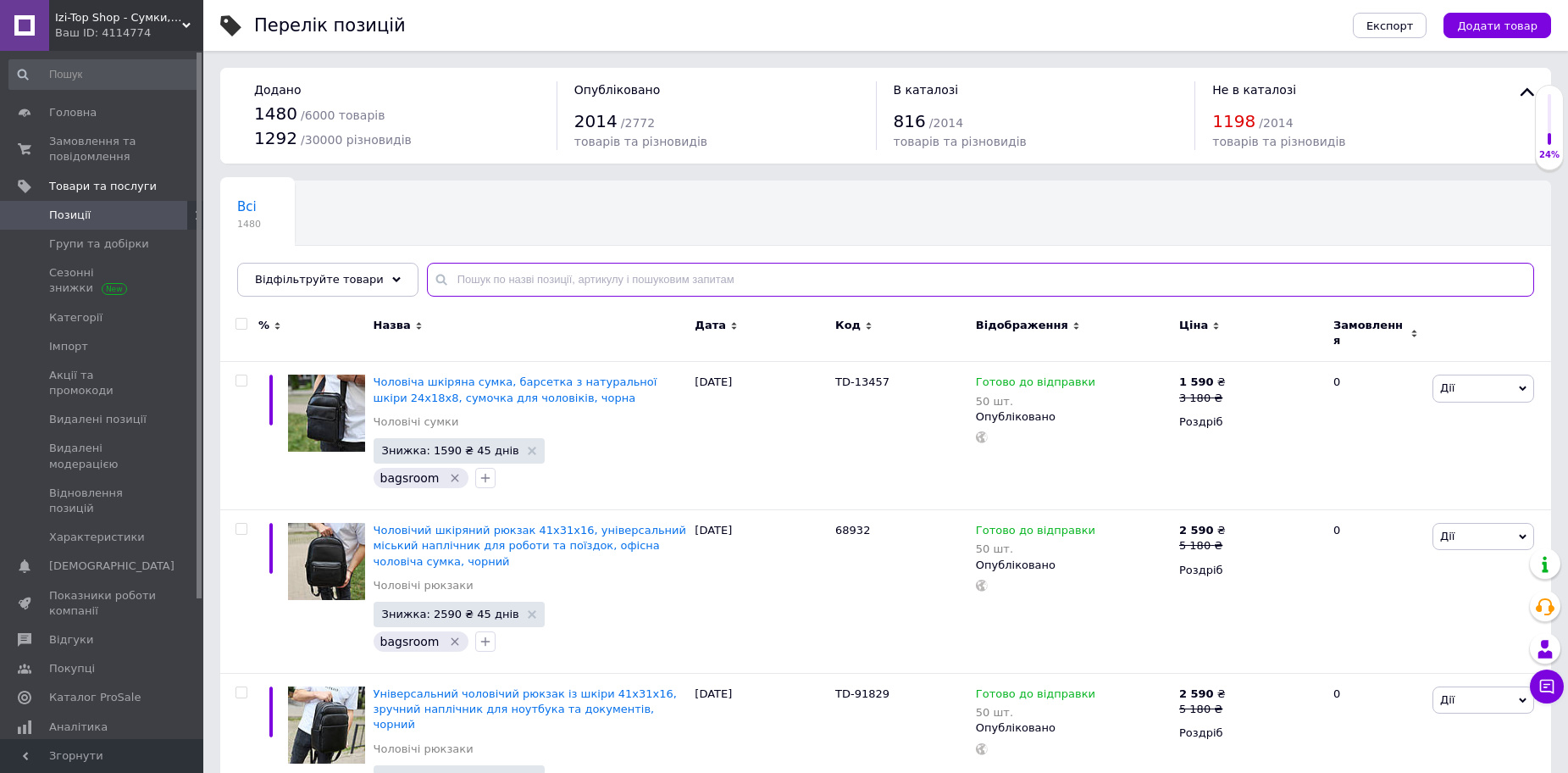
paste input "SK-87111"
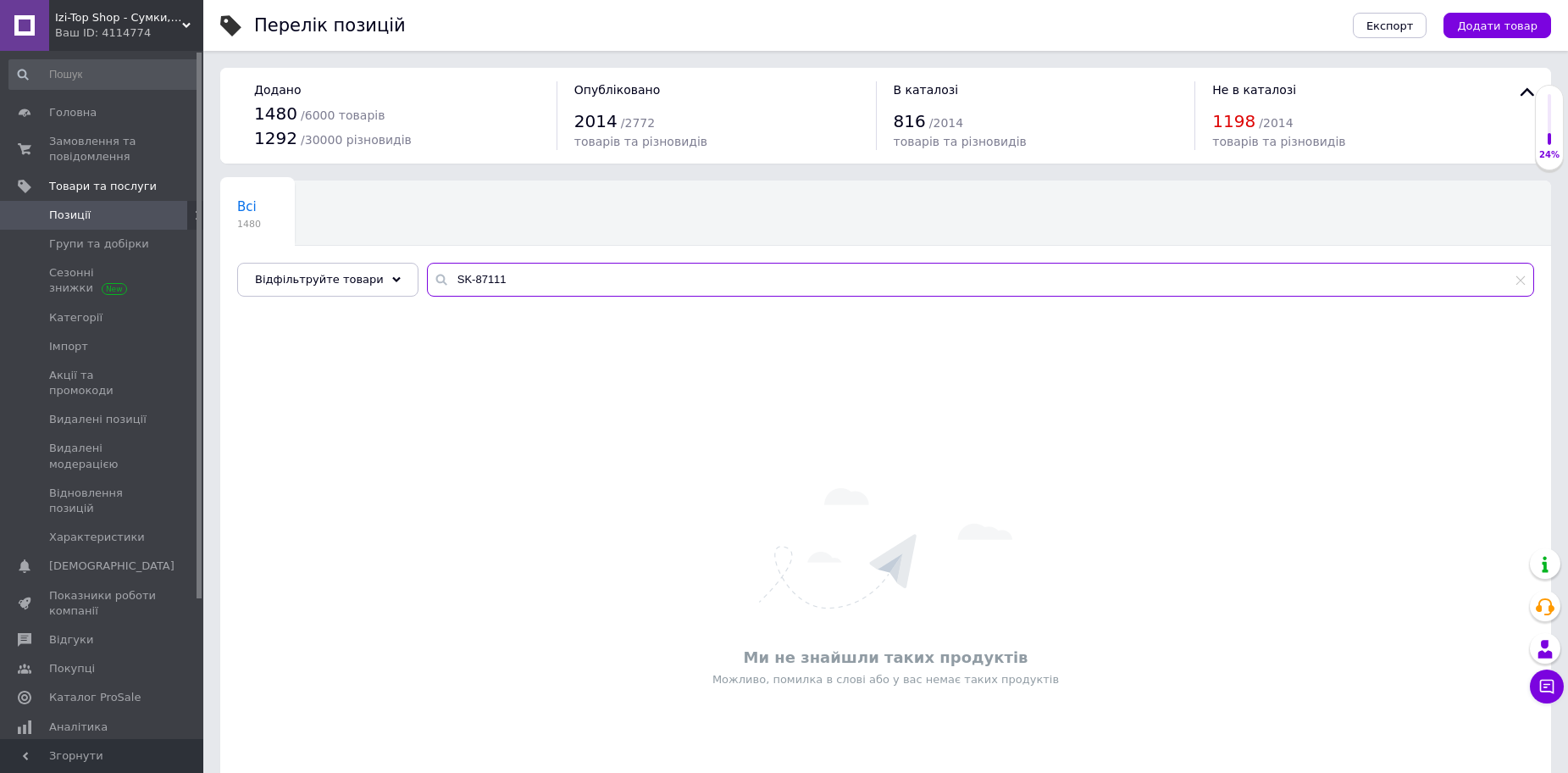
drag, startPoint x: 453, startPoint y: 278, endPoint x: 469, endPoint y: 391, distance: 114.1
click at [427, 285] on div "SK-87111" at bounding box center [980, 279] width 1107 height 34
type input "87111"
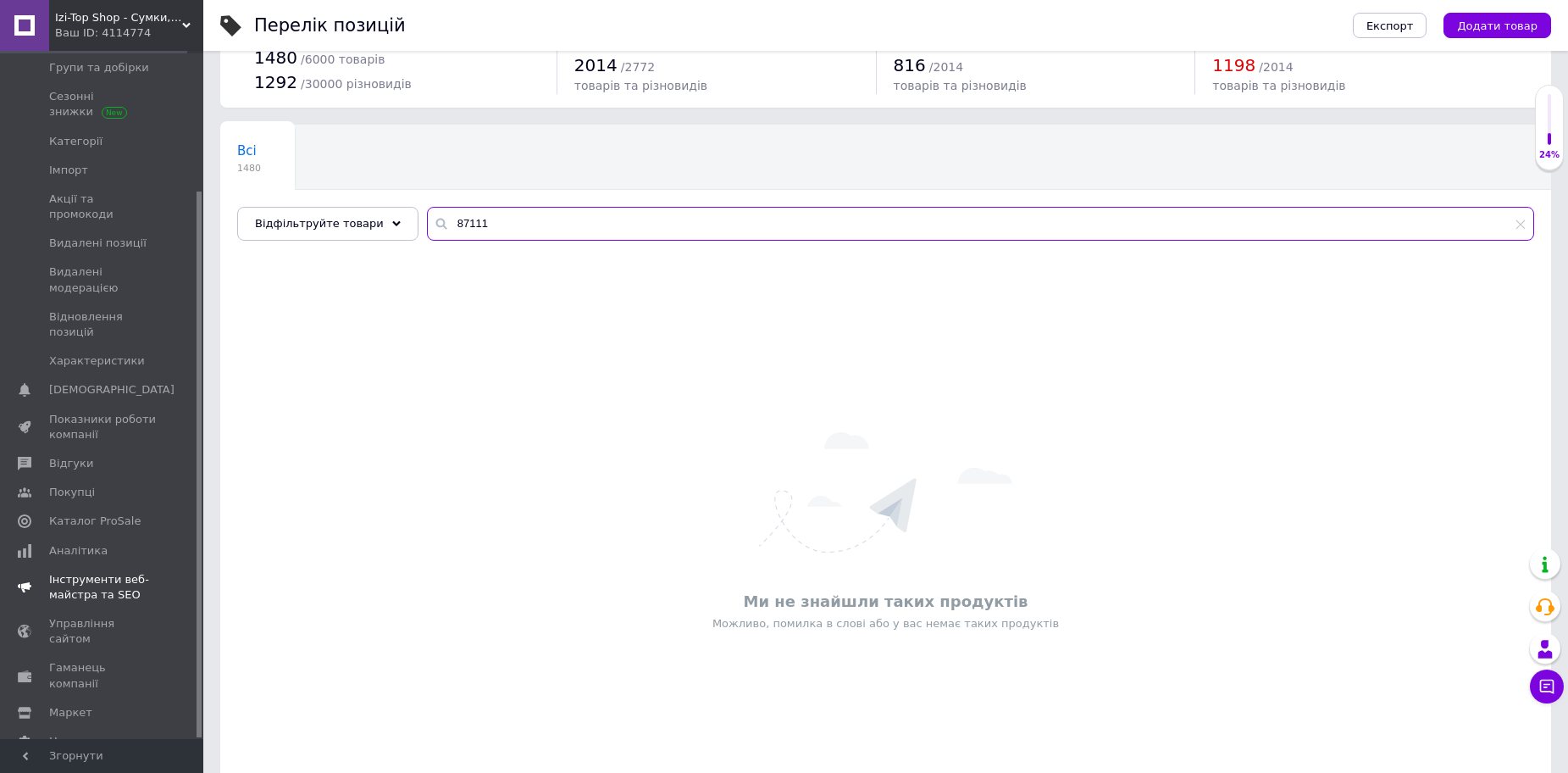
scroll to position [114, 0]
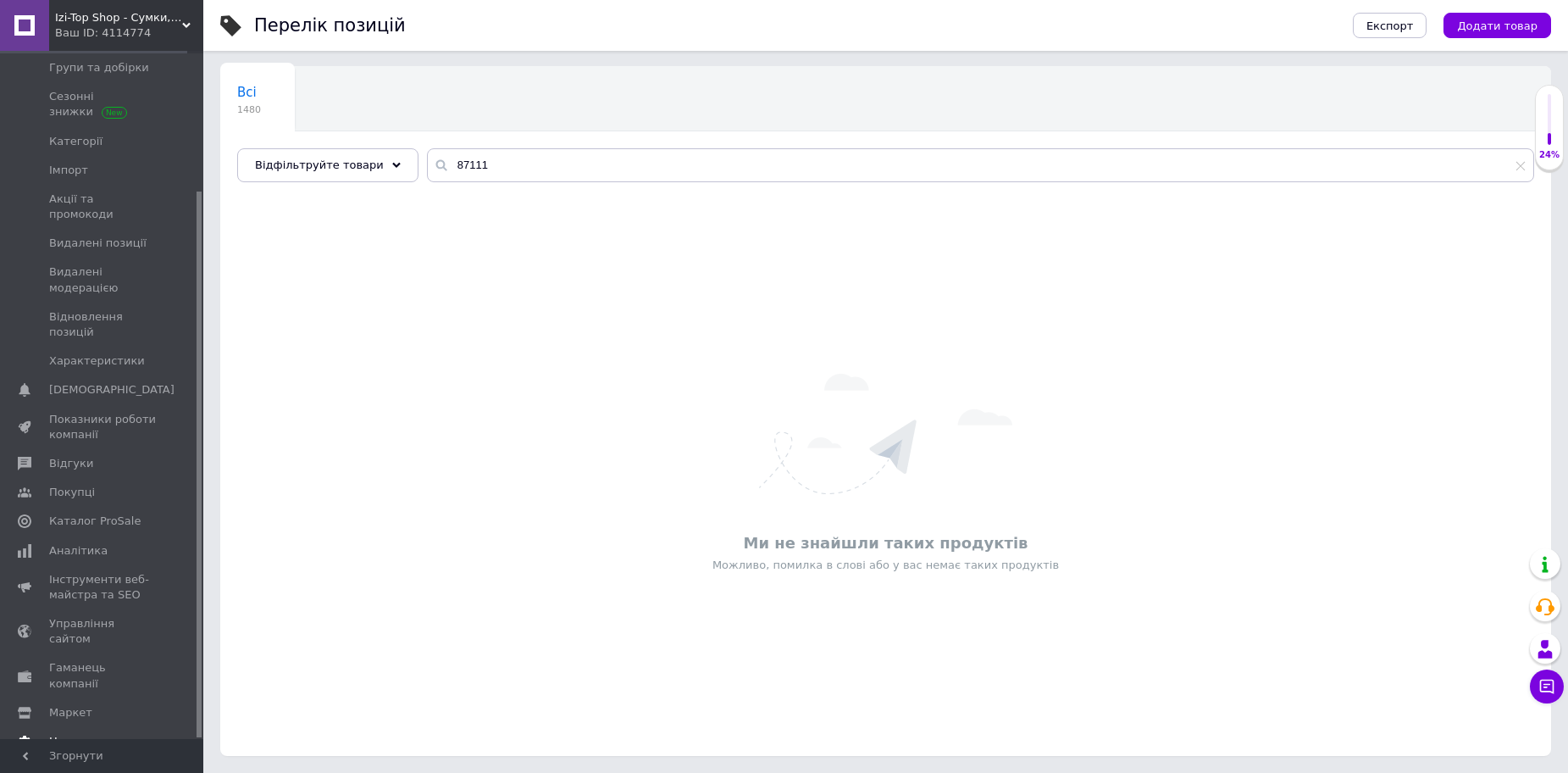
click at [72, 734] on span "Налаштування" at bounding box center [92, 741] width 86 height 15
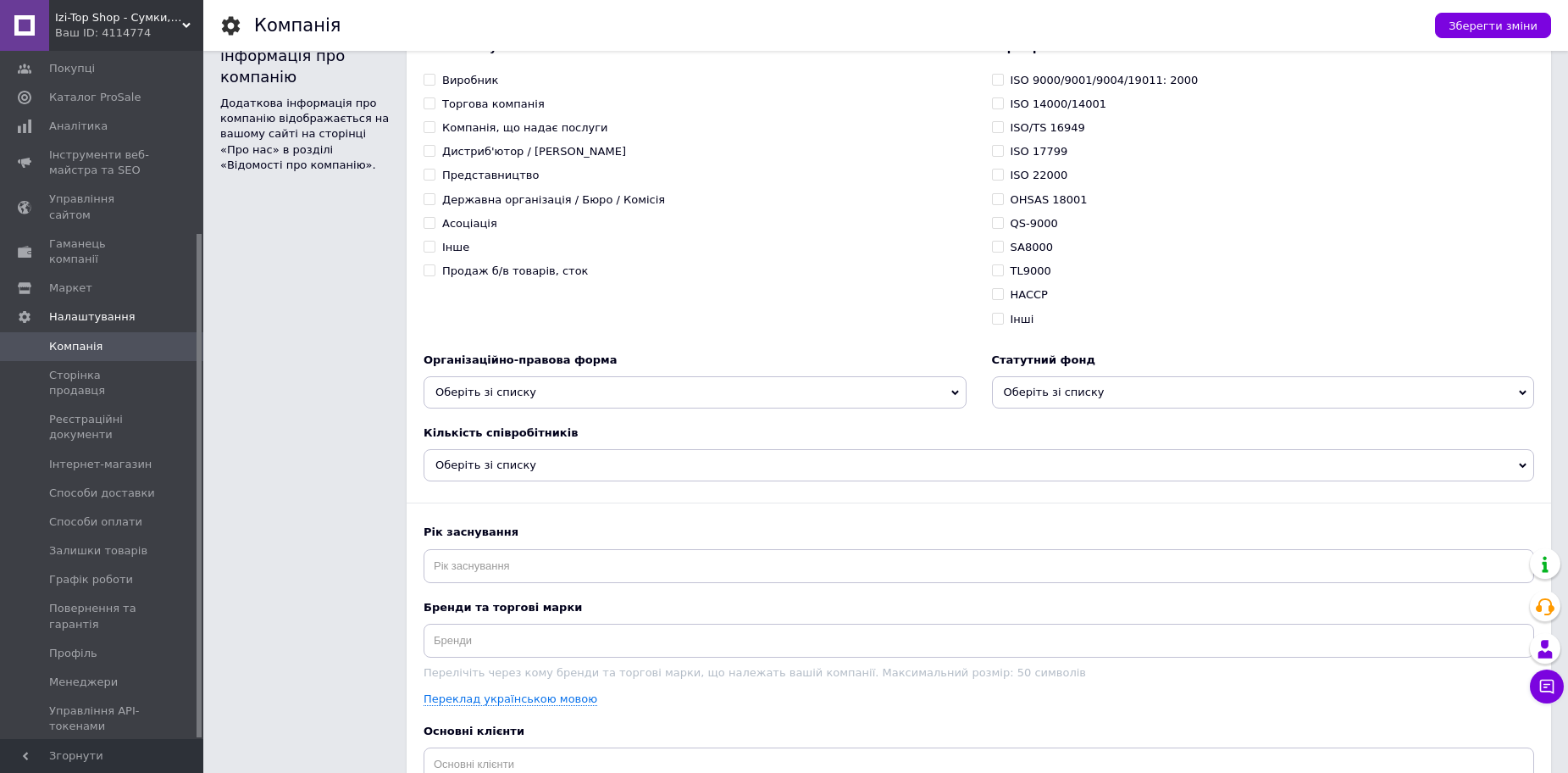
scroll to position [1017, 0]
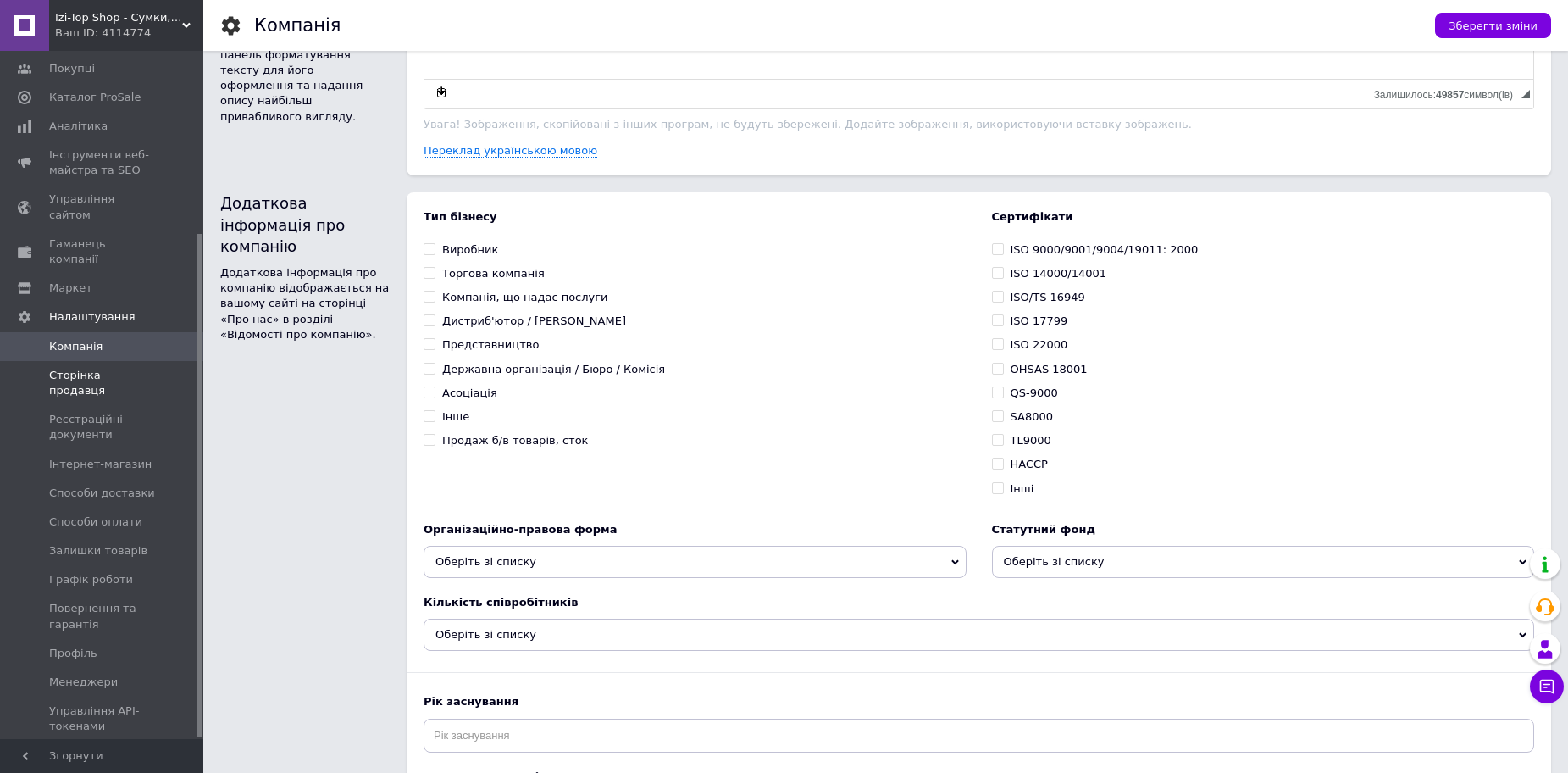
click at [63, 368] on span "Сторінка продавця" at bounding box center [103, 383] width 108 height 31
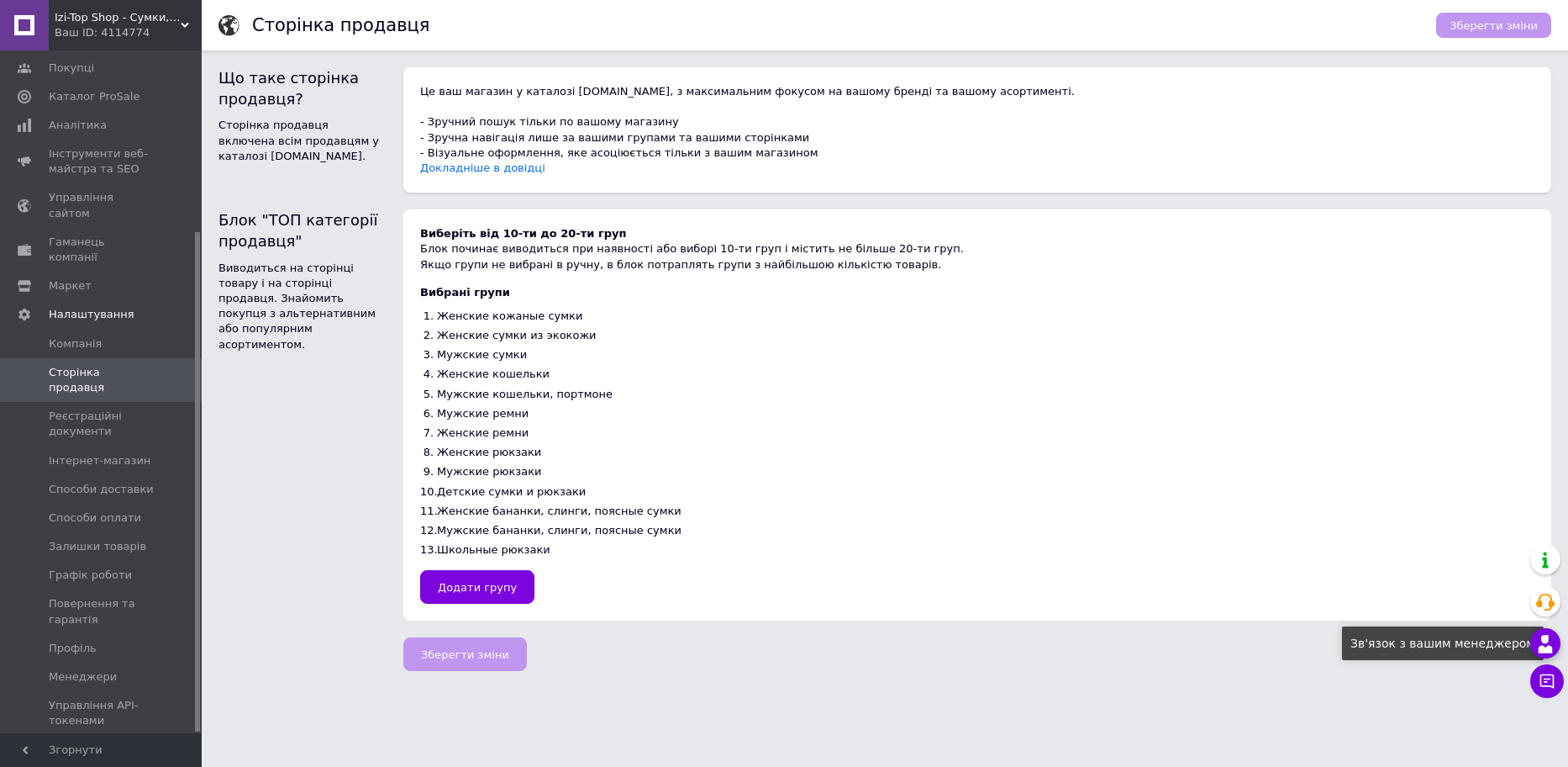
click at [1544, 644] on icon at bounding box center [1545, 644] width 20 height 20
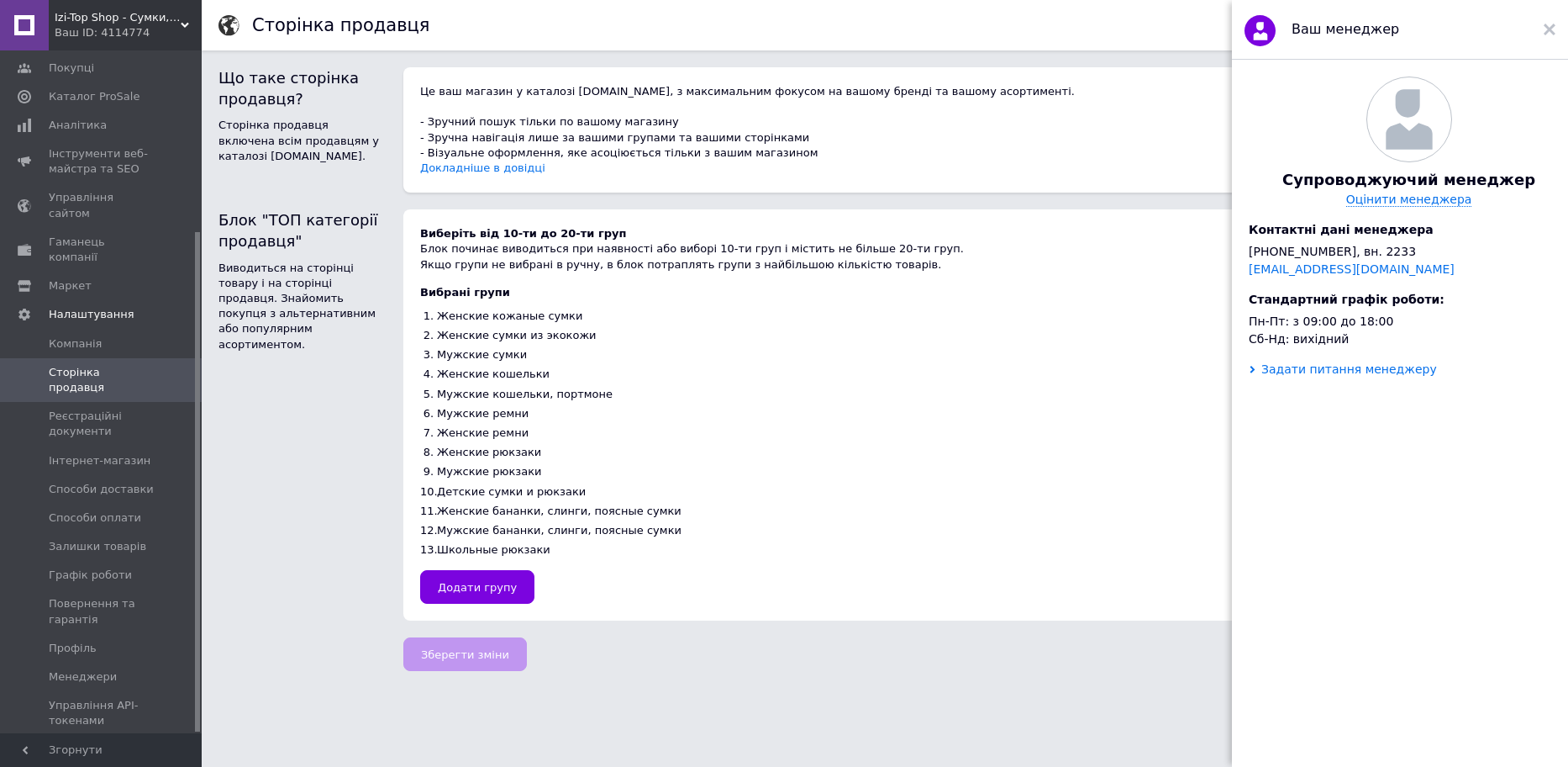
click at [1301, 376] on div "Задати питання менеджеру" at bounding box center [1349, 369] width 176 height 13
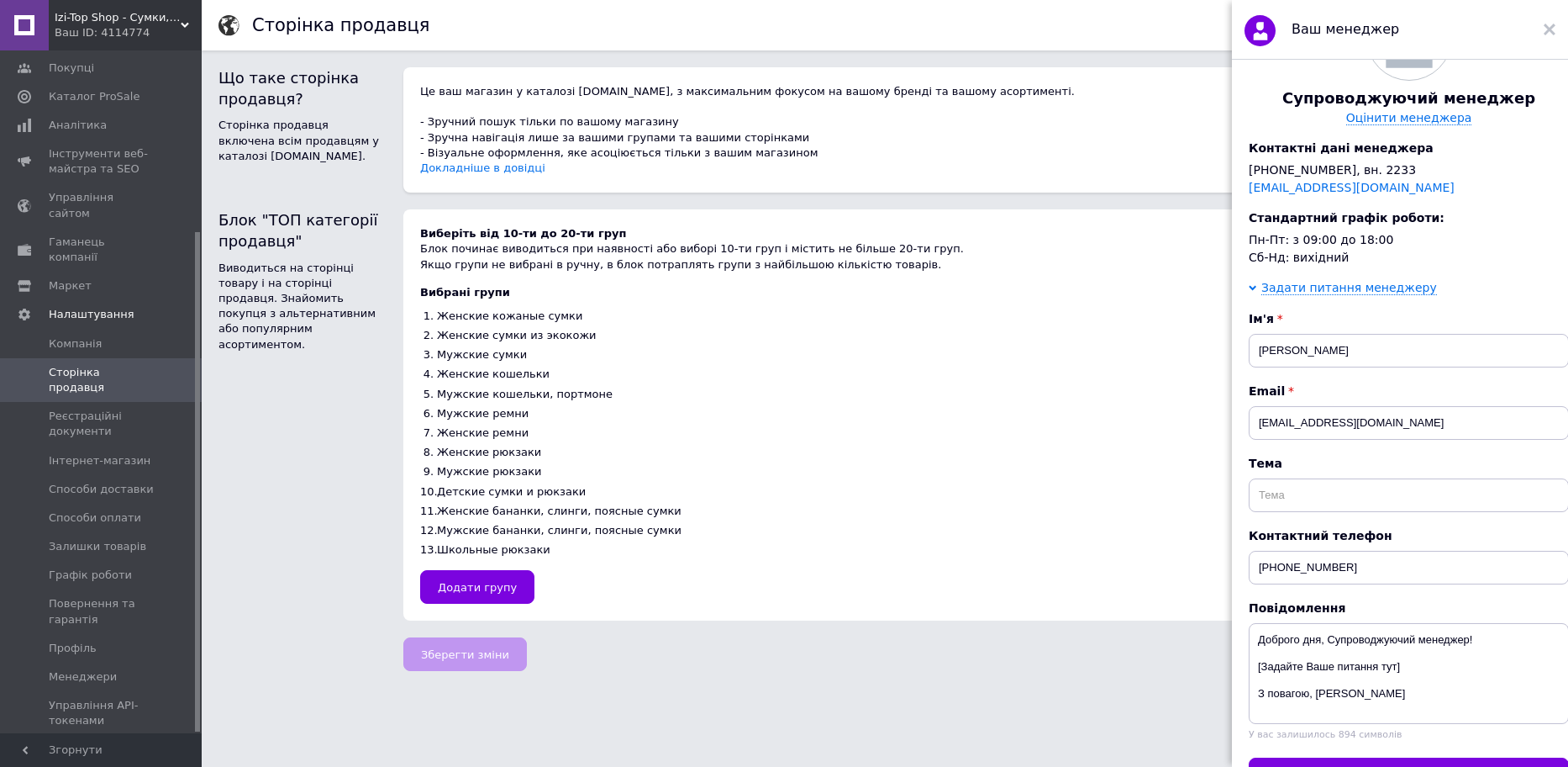
scroll to position [197, 0]
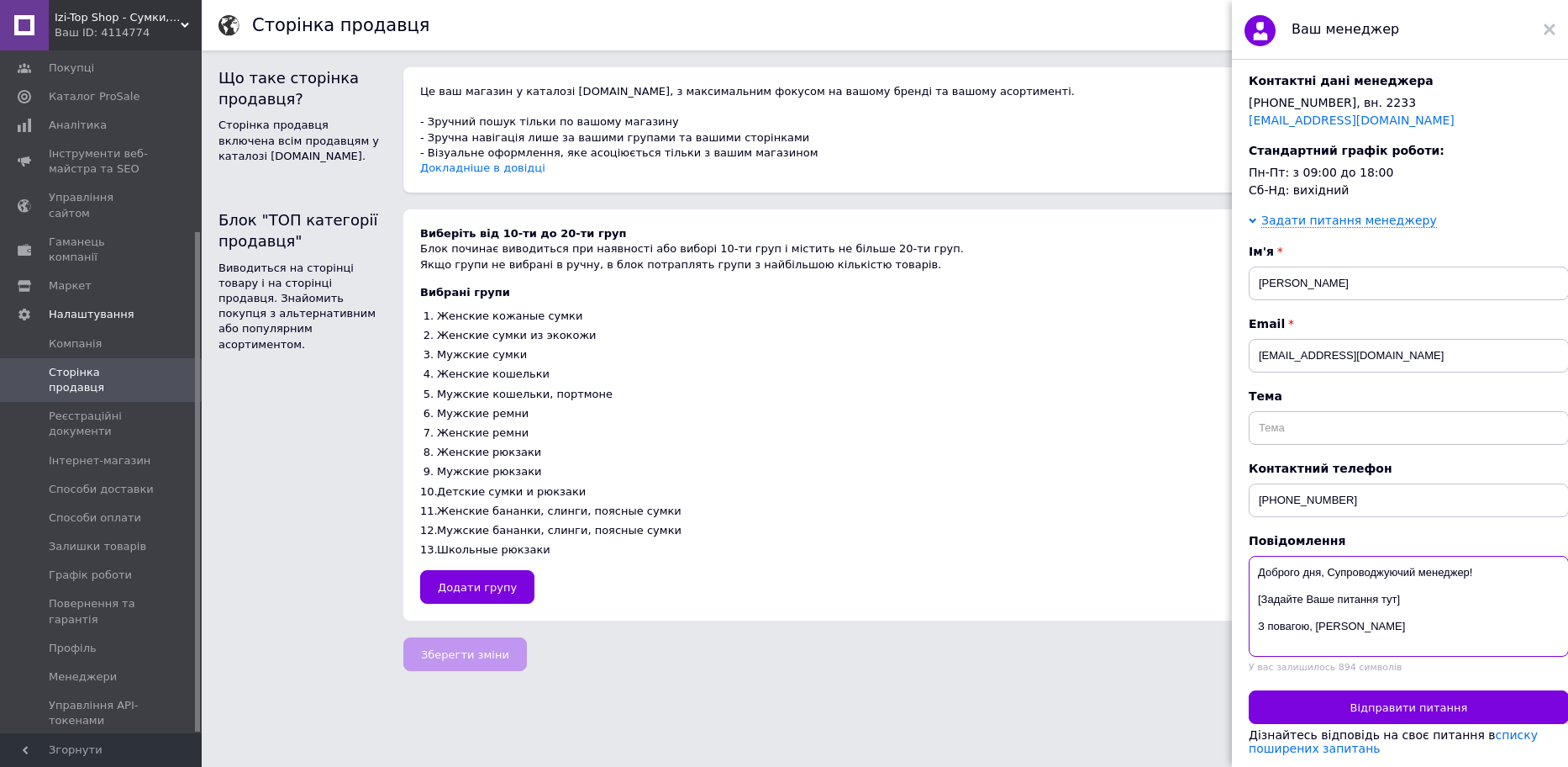
drag, startPoint x: 1423, startPoint y: 587, endPoint x: 1251, endPoint y: 587, distance: 172.0
click at [1251, 587] on textarea "Доброго дня, Супроводжуючий менеджер! [Задайте Ваше питання тут] З повагою, Нат…" at bounding box center [1409, 607] width 321 height 101
click at [61, 97] on span "Каталог ProSale" at bounding box center [94, 96] width 91 height 15
drag, startPoint x: 1531, startPoint y: 584, endPoint x: 1519, endPoint y: 587, distance: 12.4
click at [1520, 586] on textarea "Доброго дня, Супроводжуючий менеджер! Підкажіть, будь ласка, де знаходиться гал…" at bounding box center [1409, 607] width 321 height 101
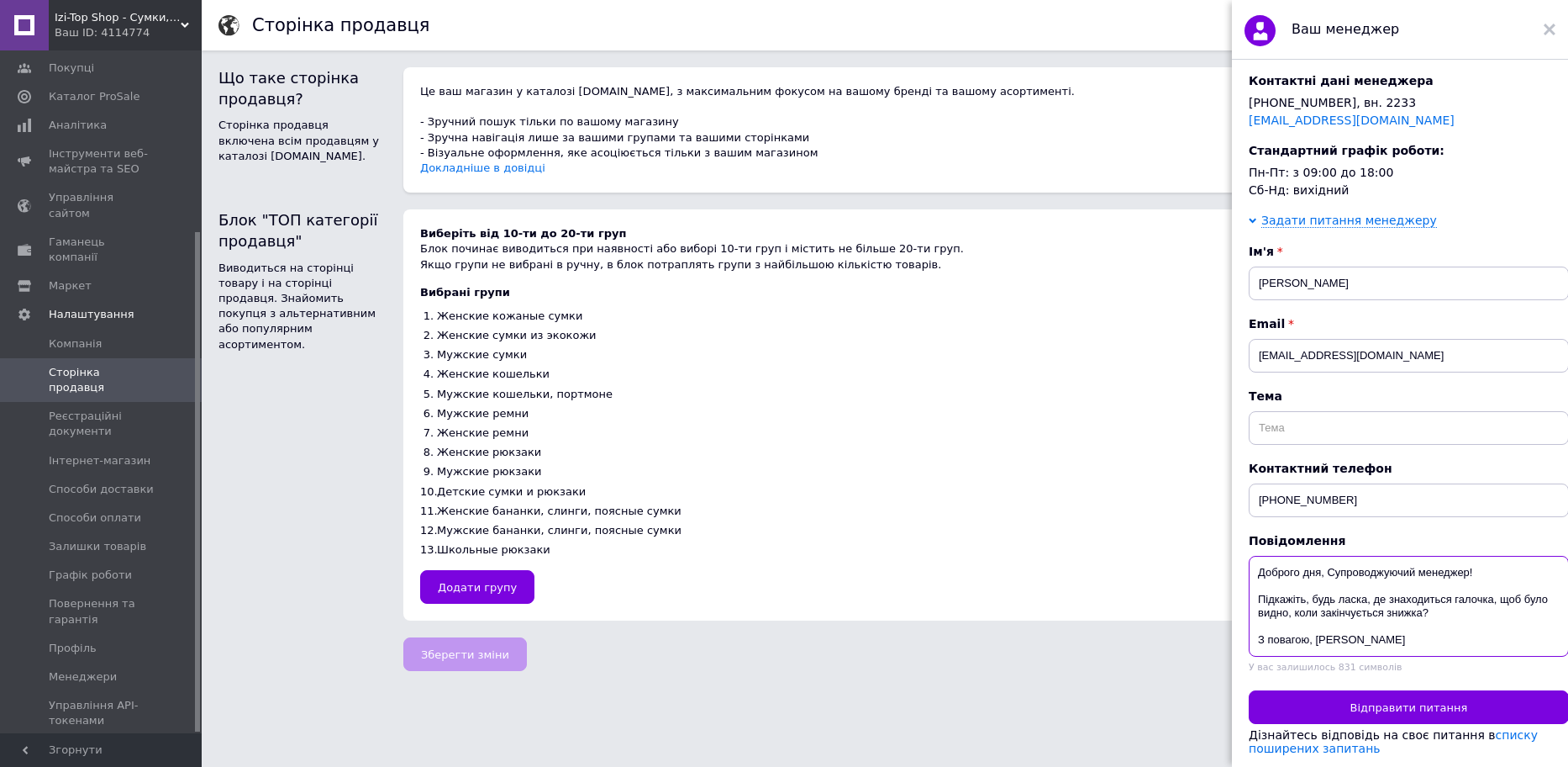
drag, startPoint x: 1471, startPoint y: 607, endPoint x: 1227, endPoint y: 595, distance: 244.3
click at [1233, 587] on div "Супроводжуючий менеджер Оцінити менеджера Контактні дані менеджера +380 (44) 59…" at bounding box center [1409, 416] width 354 height 712
type textarea "Доброго дня, Супроводжуючий менеджер! З повагою, Наталія Крюпенюкова"
drag, startPoint x: 1110, startPoint y: 669, endPoint x: 956, endPoint y: 673, distance: 154.1
click at [1109, 669] on div "Зберегти зміни" at bounding box center [969, 650] width 1165 height 42
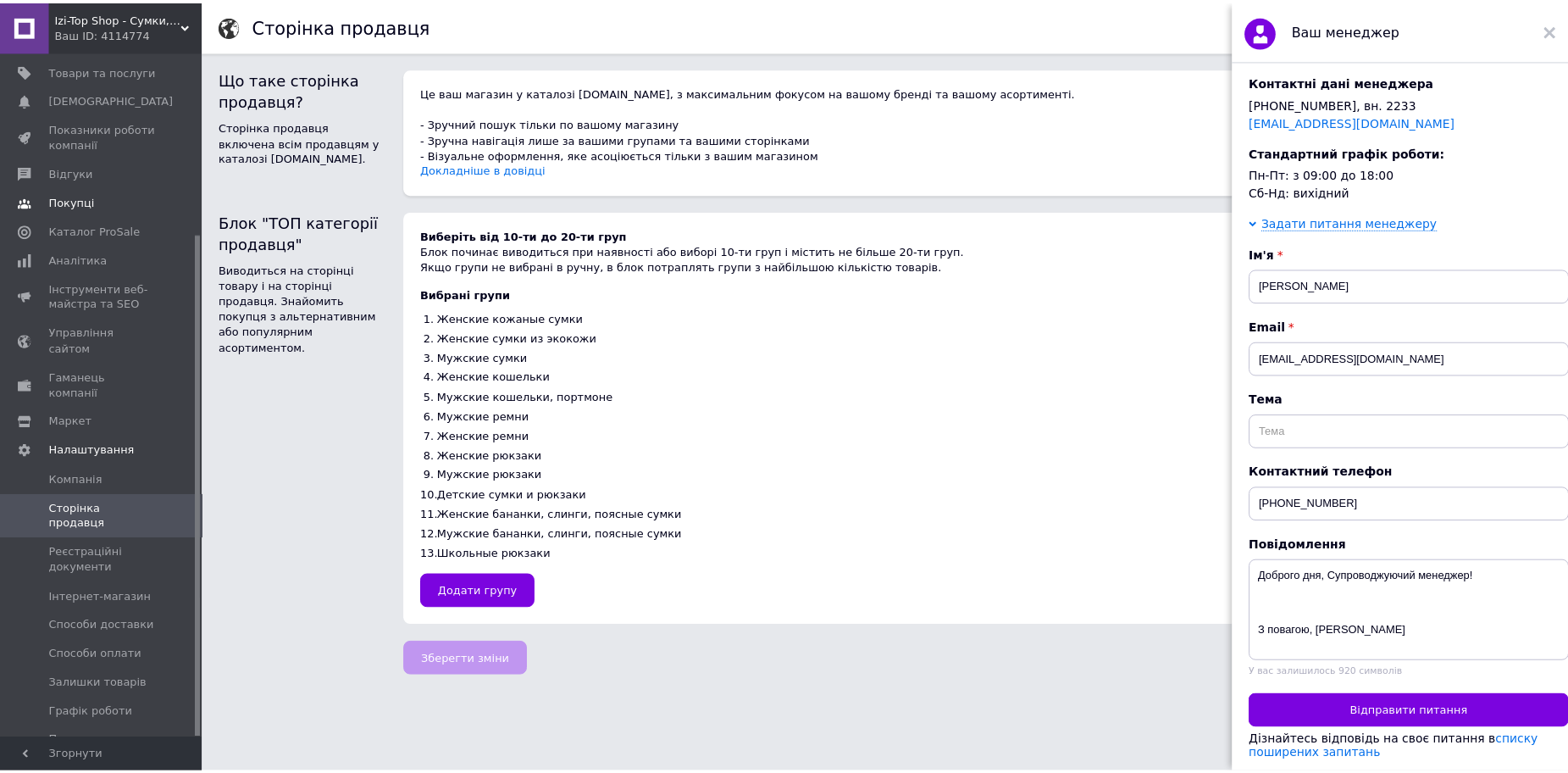
scroll to position [0, 0]
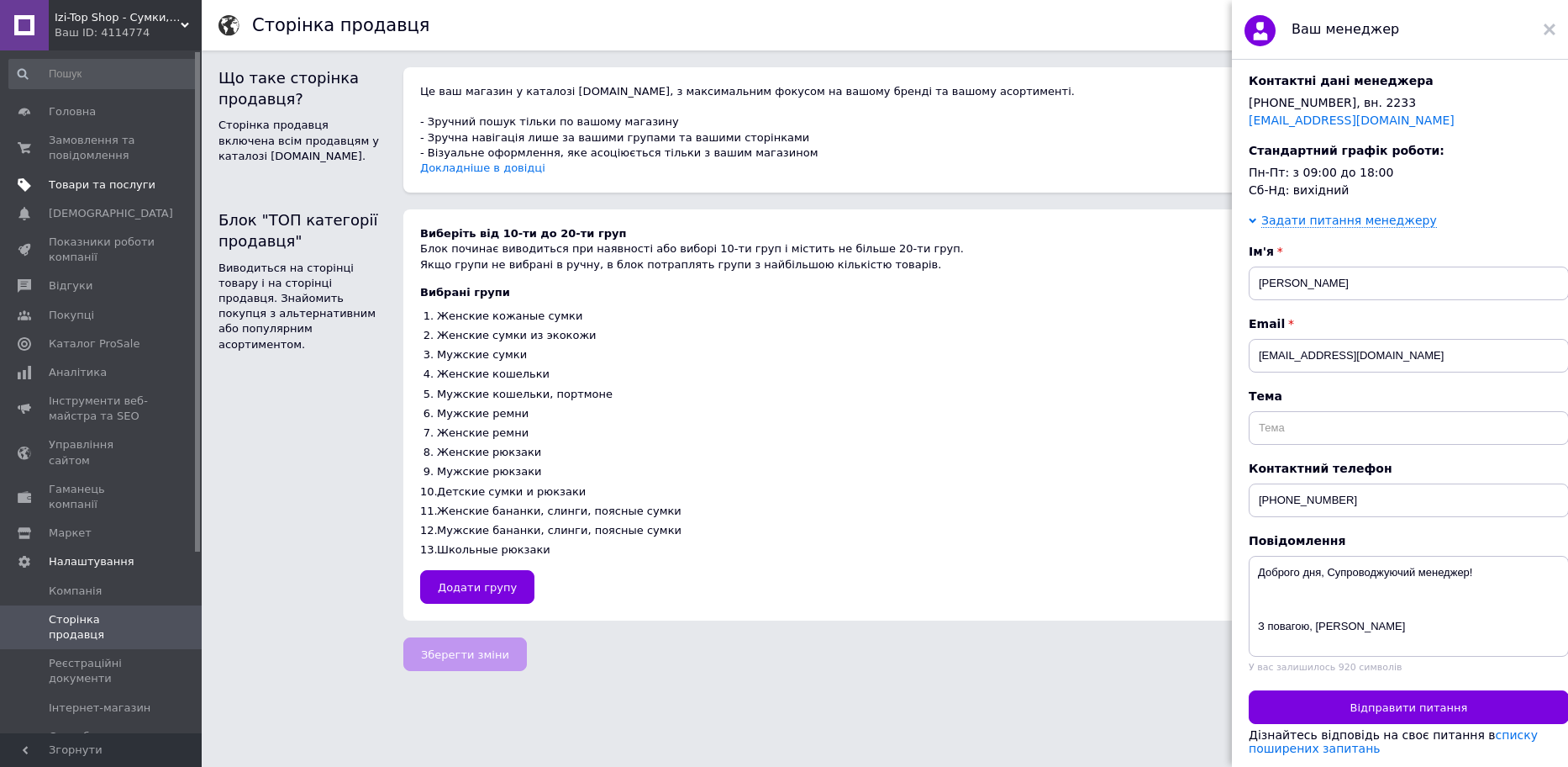
click at [77, 180] on span "Товари та послуги" at bounding box center [102, 185] width 107 height 15
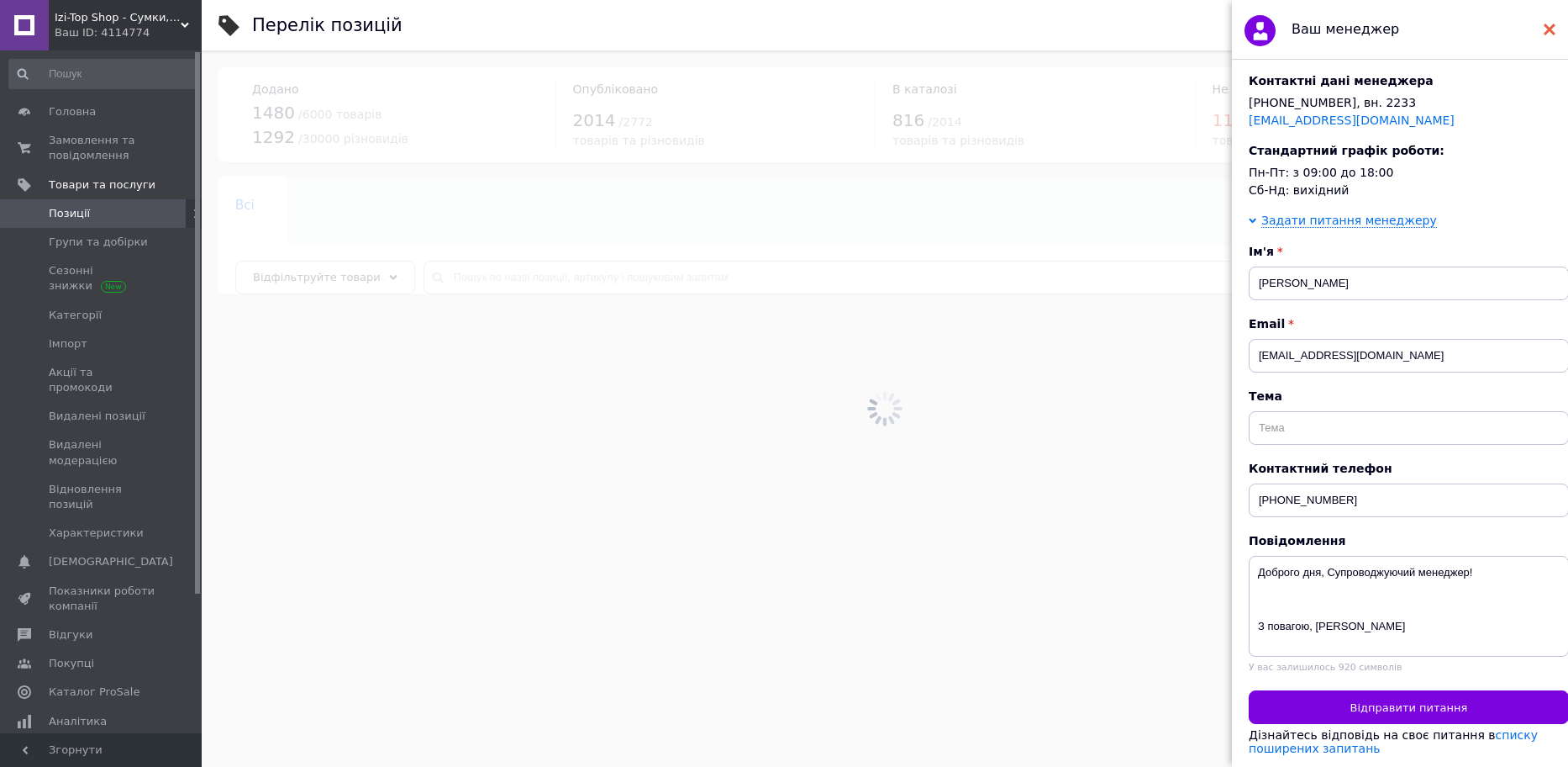
click at [1551, 24] on icon at bounding box center [1550, 30] width 12 height 12
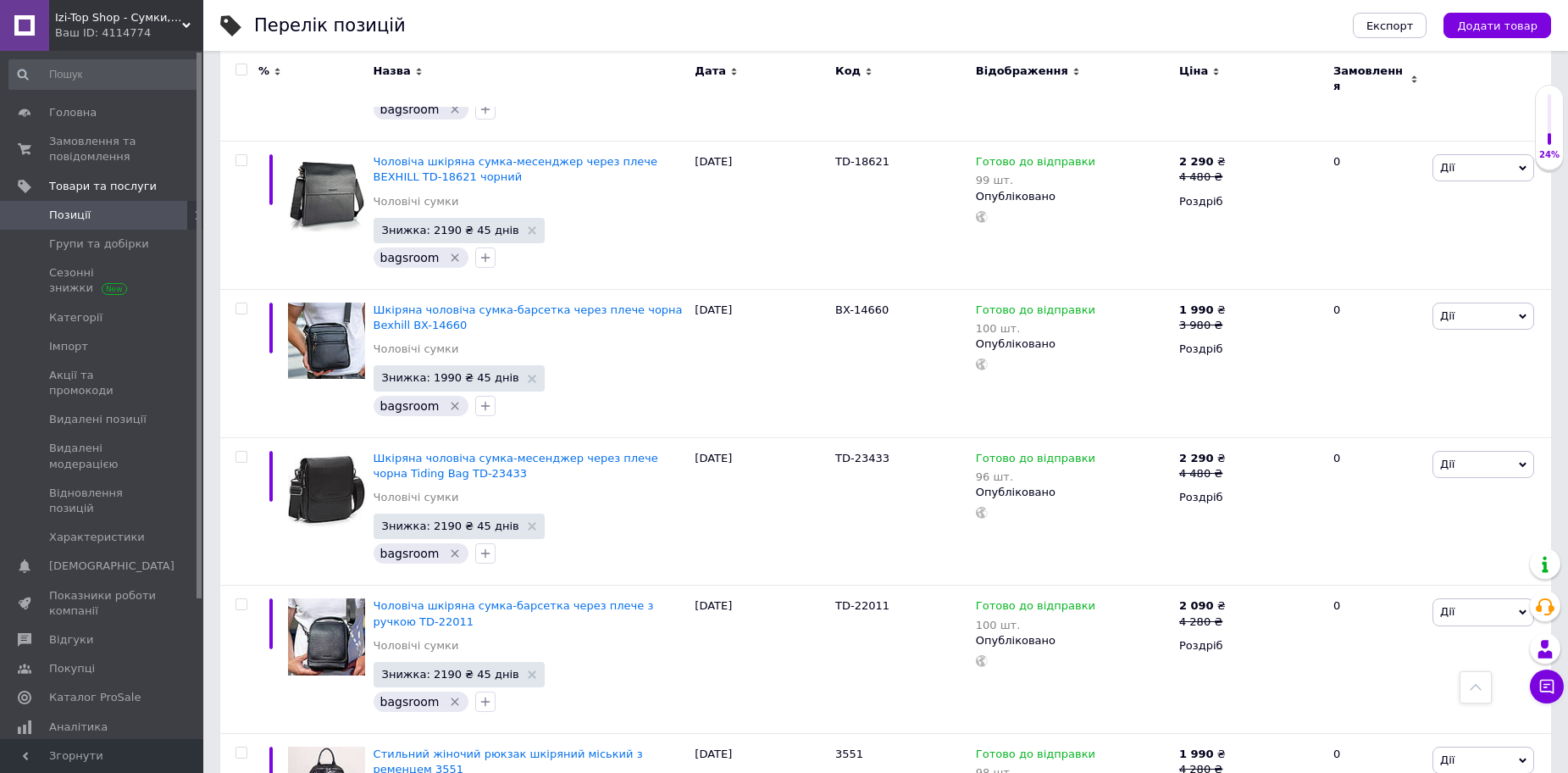
scroll to position [13869, 0]
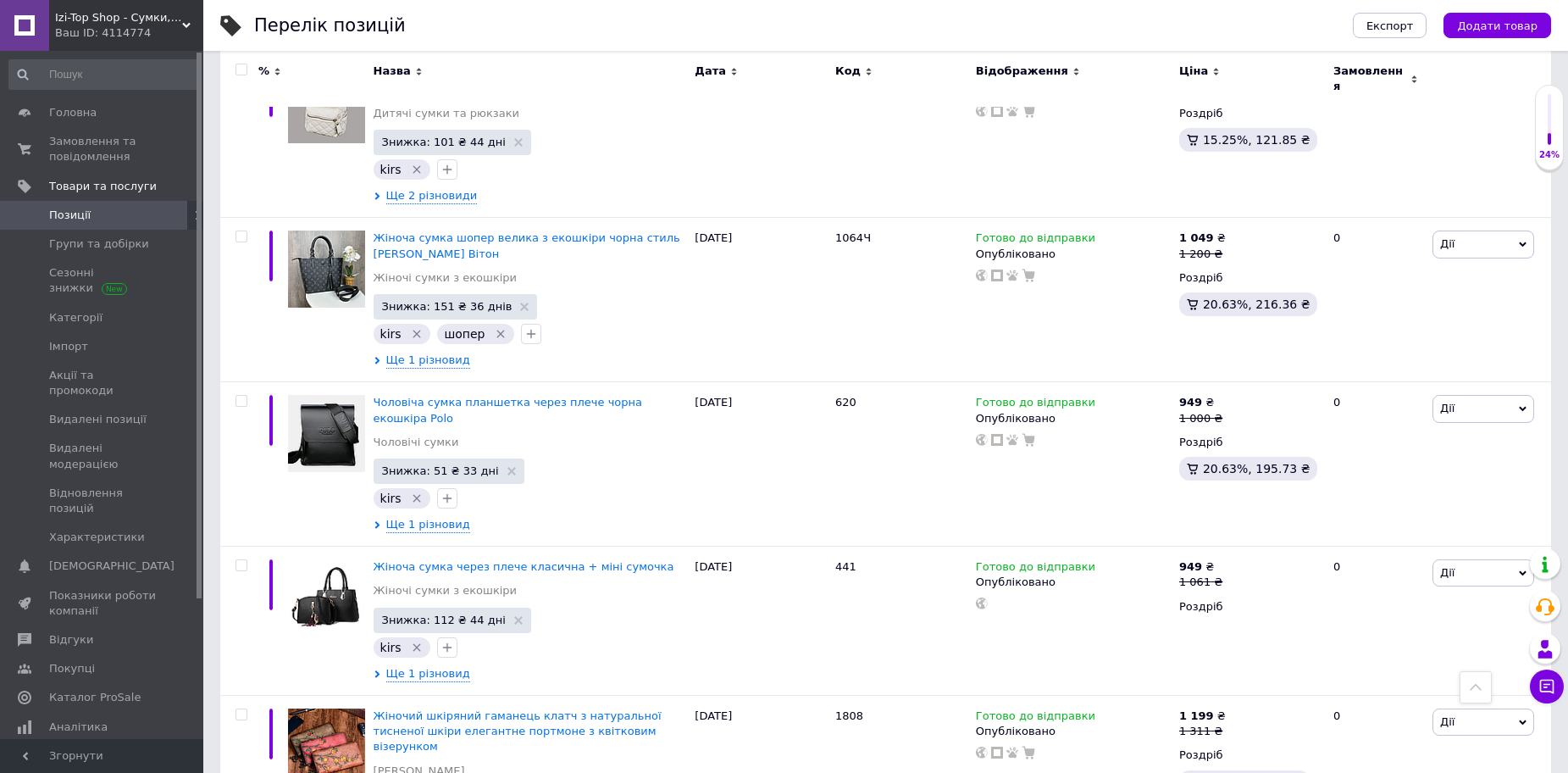
scroll to position [3775, 0]
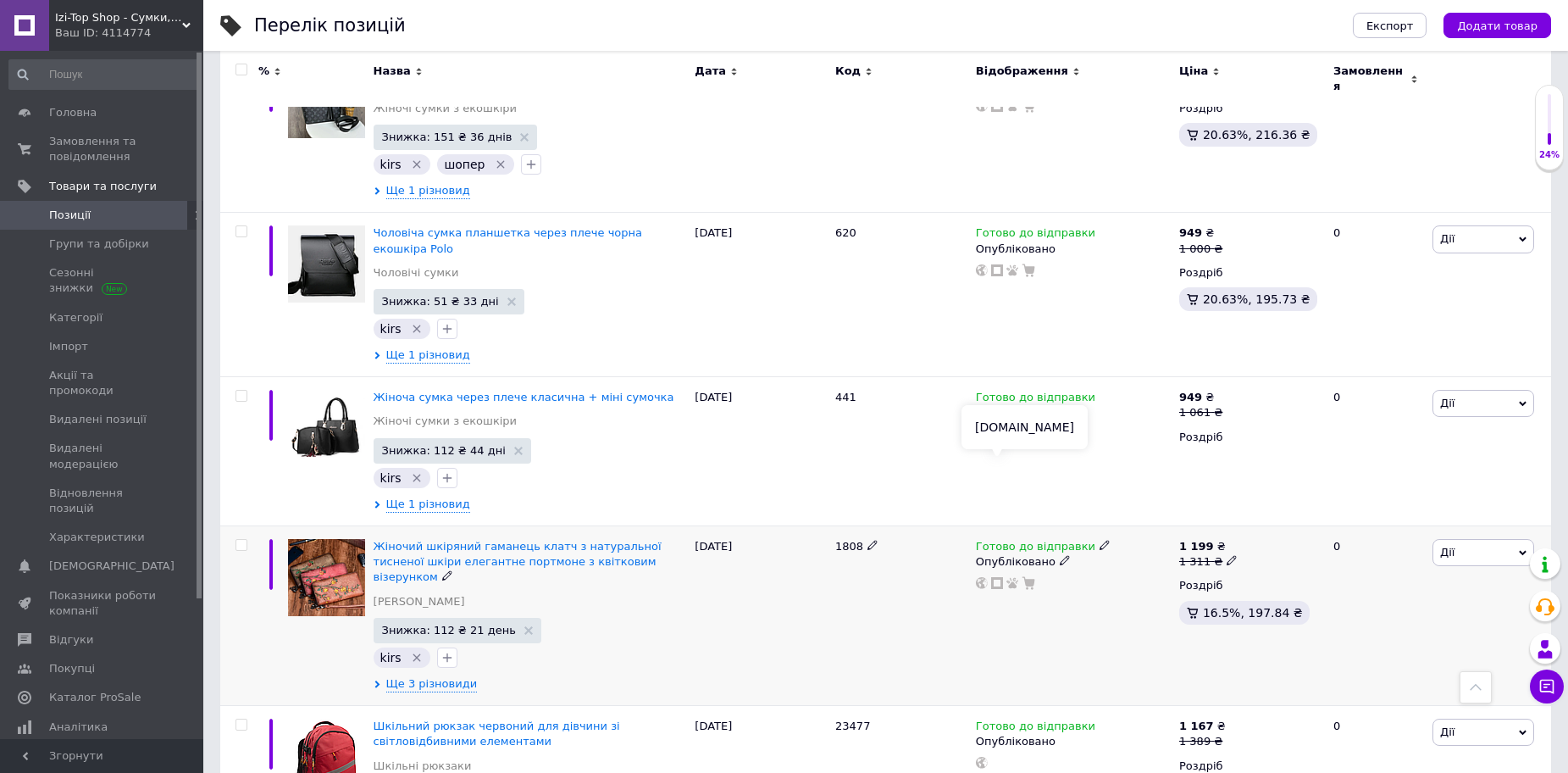
click at [996, 577] on icon at bounding box center [997, 583] width 12 height 12
